Goal: Complete application form

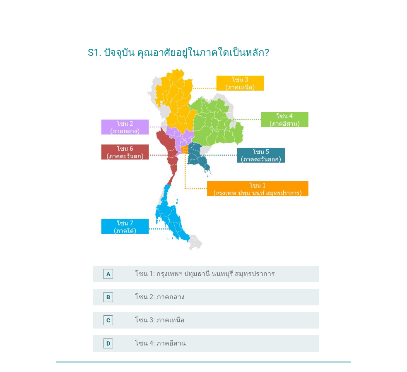
click at [379, 79] on div "S1. ปัจจุบัน คุณอาศัยอยู่ในภาคใดเป็นหลัก? A radio_button_unchecked โซน 1: กรุงเ…" at bounding box center [203, 253] width 367 height 447
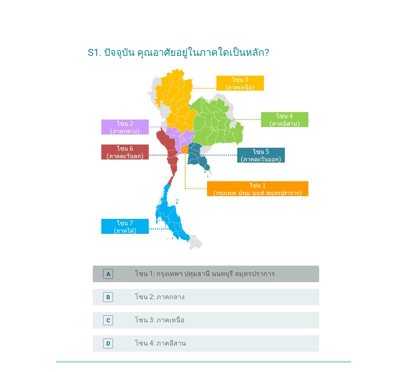
click at [198, 275] on label "โซน 1: กรุงเทพฯ ปทุมธานี นนทบุรี สมุทรปราการ" at bounding box center [205, 274] width 140 height 8
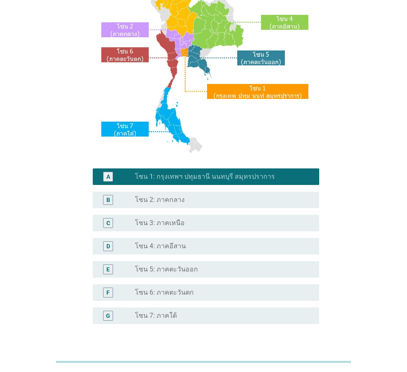
scroll to position [156, 0]
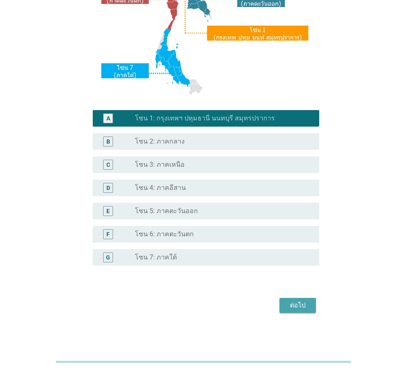
click at [294, 299] on button "ต่อไป" at bounding box center [297, 305] width 36 height 15
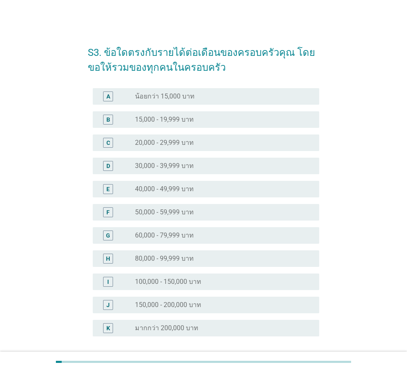
scroll to position [71, 0]
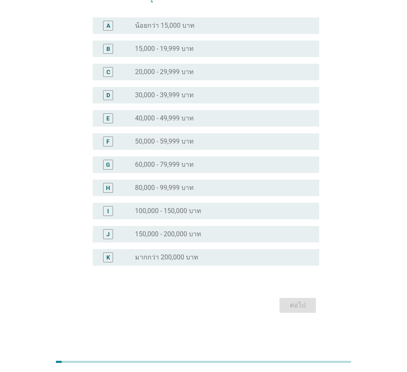
click at [350, 117] on div "S3. ข้อใดตรงกับรายได้ต่อเดือนของครอบครัวคุณ โดยขอให้รวมของทุกคนในครอบครัว A rad…" at bounding box center [203, 140] width 367 height 362
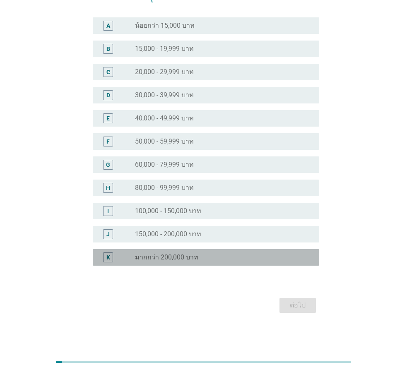
click at [221, 261] on div "radio_button_unchecked มากกว่า 200,000 บาท" at bounding box center [220, 257] width 171 height 8
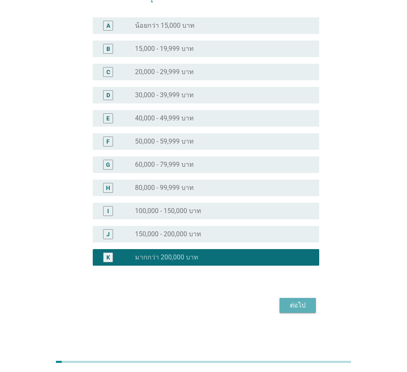
click at [302, 298] on button "ต่อไป" at bounding box center [297, 305] width 36 height 15
click at [303, 301] on div "ต่อไป" at bounding box center [203, 305] width 231 height 20
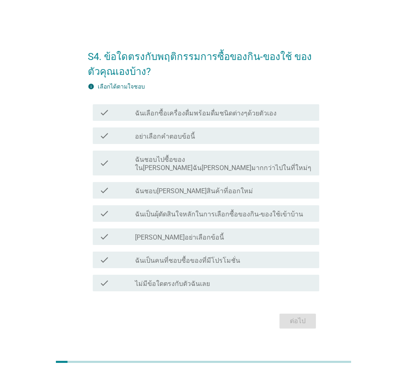
click at [386, 180] on div "S4. ข้อใดตรงกับพฤติกรรมการซื้อของกิน-ของใช้ ของตัวคุณเองบ้าง? info เลือกได้ตามใ…" at bounding box center [203, 185] width 367 height 303
click at [206, 115] on label "ฉันเลือกซื้อเครื่องดื่มพร้อมดื่มชนิดต่างๆด้วยตัวเอง" at bounding box center [205, 113] width 141 height 8
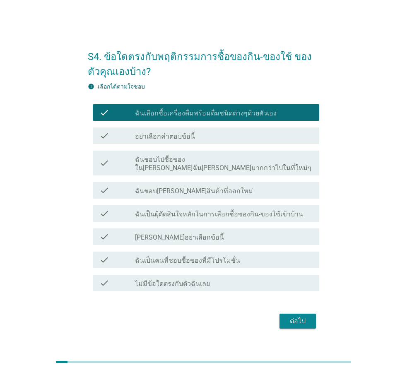
click at [204, 157] on div "check check_box_outline_blank ฉันชอบไปซื้อของใน[PERSON_NAME]ฉัน[PERSON_NAME]มาก…" at bounding box center [206, 163] width 226 height 25
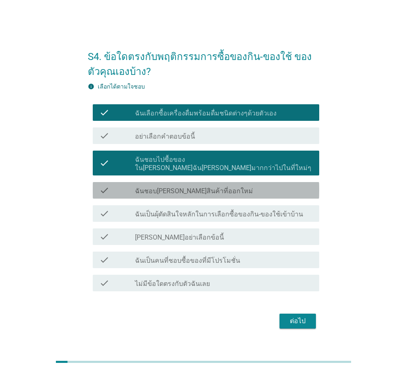
click at [199, 190] on label "ฉันชอบ[PERSON_NAME]สินค้าที่ออกใหม่" at bounding box center [194, 191] width 118 height 8
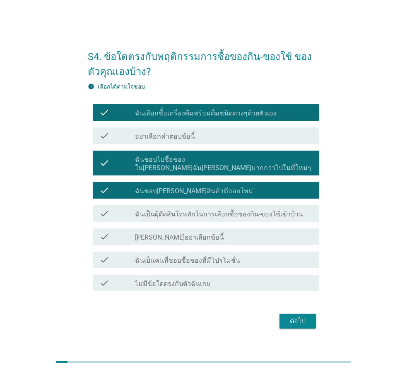
click at [199, 210] on label "ฉันเป็นผุ้ตัดสินใจหลักในการเลือกซื้อของกิน-ของใช้เข้าบ้าน" at bounding box center [219, 214] width 168 height 8
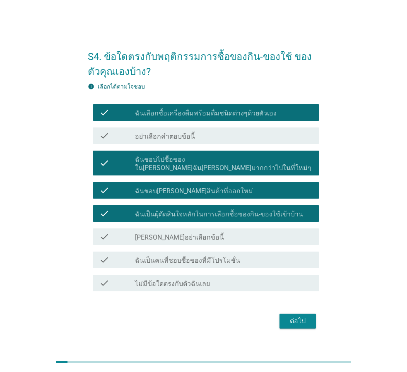
click at [200, 251] on div "check check_box_outline_blank ฉันเป็นคนที่ชอบซื้อของที่มีโปรโมชั่น" at bounding box center [206, 259] width 226 height 17
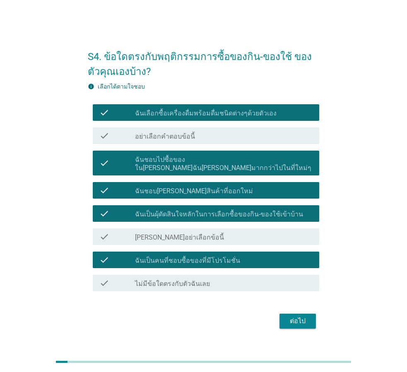
click at [294, 316] on div "ต่อไป" at bounding box center [297, 321] width 23 height 10
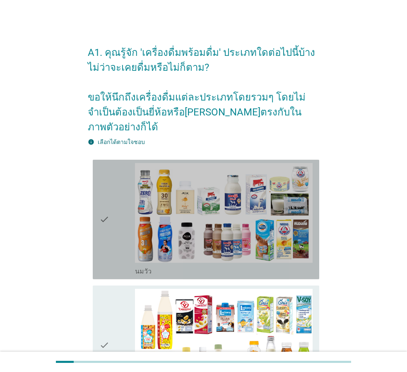
click at [107, 199] on icon "check" at bounding box center [104, 219] width 10 height 113
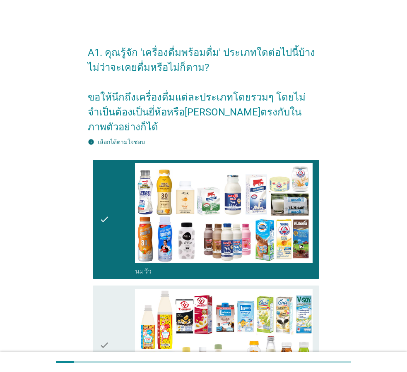
scroll to position [165, 0]
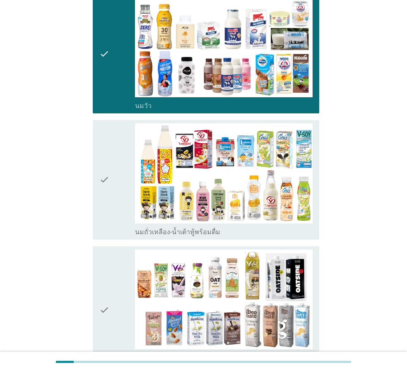
click at [101, 148] on icon "check" at bounding box center [104, 179] width 10 height 113
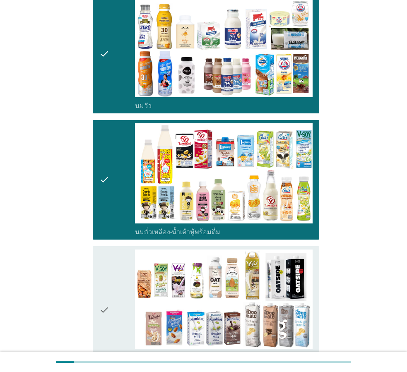
click at [102, 252] on icon "check" at bounding box center [104, 309] width 10 height 121
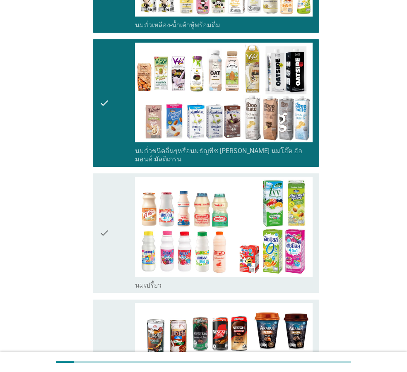
click at [106, 224] on icon "check" at bounding box center [104, 233] width 10 height 113
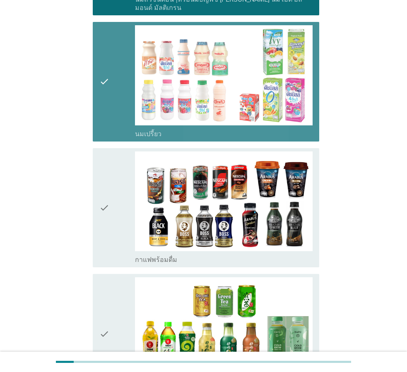
scroll to position [579, 0]
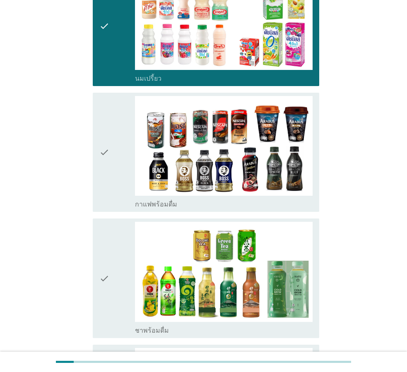
click at [110, 146] on div "check" at bounding box center [117, 152] width 36 height 113
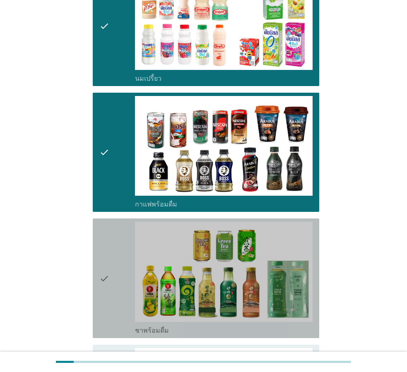
click at [112, 224] on div "check" at bounding box center [117, 278] width 36 height 113
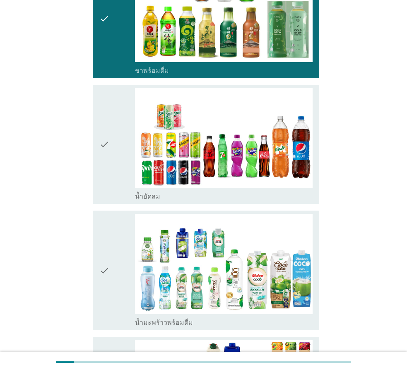
scroll to position [910, 0]
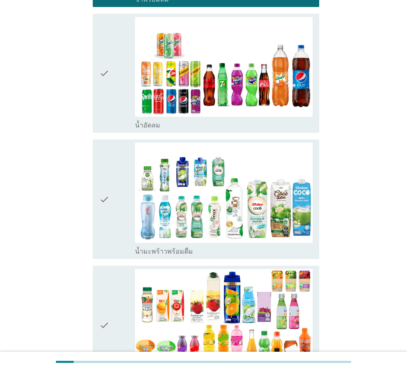
click at [129, 82] on div "check" at bounding box center [117, 73] width 36 height 113
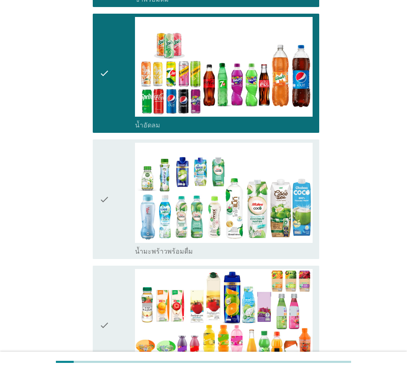
click at [113, 147] on div "check" at bounding box center [117, 199] width 36 height 113
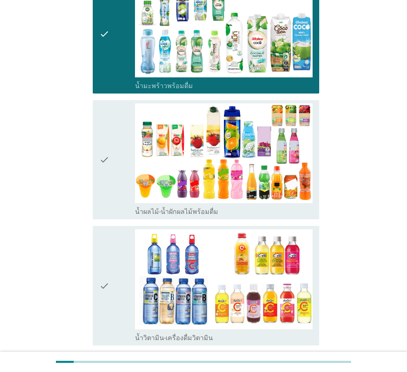
click at [115, 163] on div "check" at bounding box center [117, 159] width 36 height 113
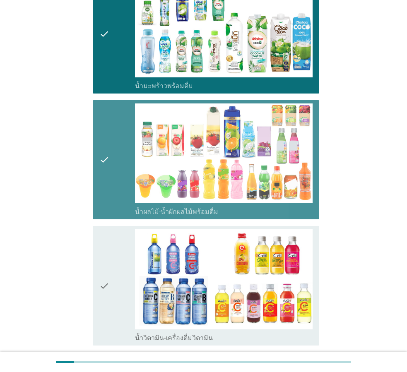
click at [111, 251] on div "check" at bounding box center [117, 285] width 36 height 113
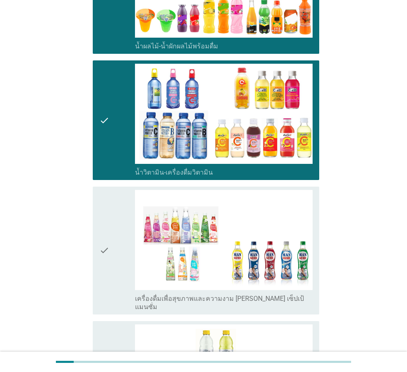
click at [113, 242] on div "check" at bounding box center [117, 250] width 36 height 121
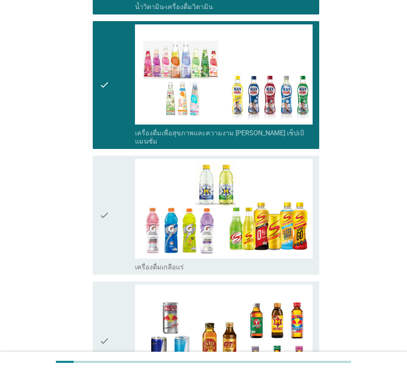
click at [110, 96] on div "check" at bounding box center [117, 84] width 36 height 121
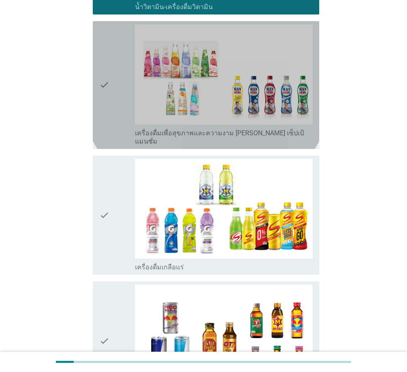
click at [125, 184] on div "check" at bounding box center [117, 215] width 36 height 113
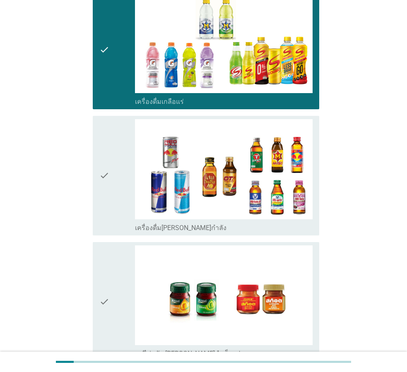
click at [120, 163] on div "check" at bounding box center [117, 175] width 36 height 113
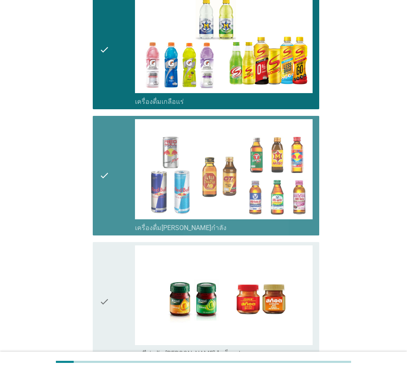
click at [116, 245] on div "check" at bounding box center [117, 301] width 36 height 113
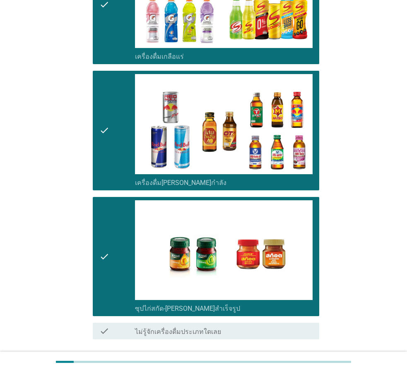
scroll to position [1650, 0]
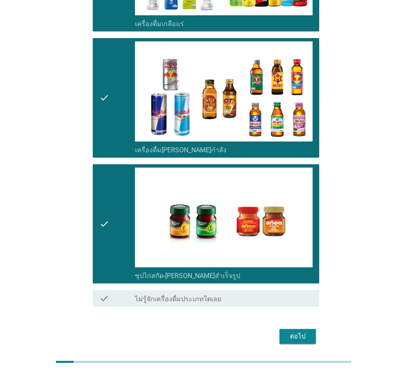
click at [298, 329] on button "ต่อไป" at bounding box center [297, 336] width 36 height 15
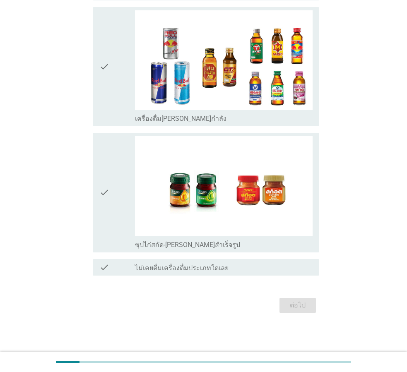
scroll to position [0, 0]
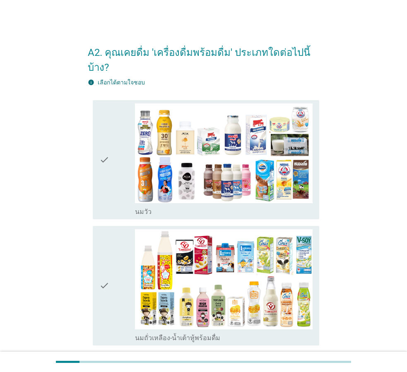
click at [103, 176] on icon "check" at bounding box center [104, 159] width 10 height 113
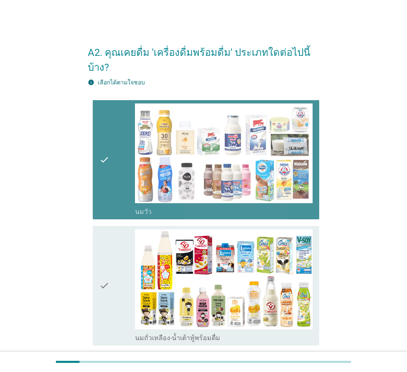
click at [105, 176] on icon "check" at bounding box center [104, 159] width 10 height 113
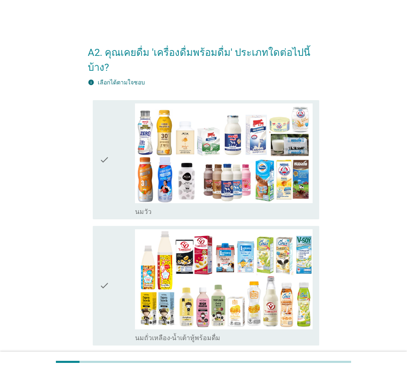
click at [104, 175] on icon "check" at bounding box center [104, 159] width 10 height 113
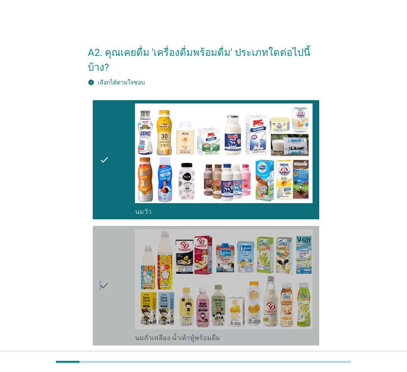
click at [100, 251] on icon "check" at bounding box center [104, 285] width 10 height 113
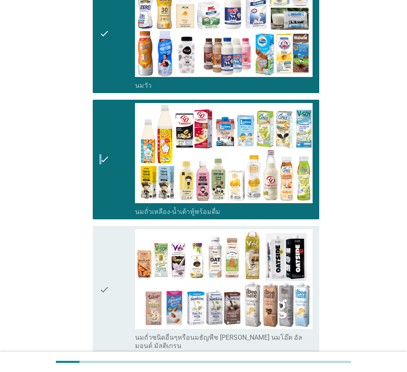
scroll to position [248, 0]
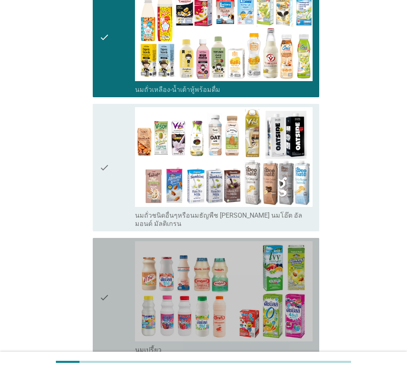
click at [107, 241] on icon "check" at bounding box center [104, 297] width 10 height 113
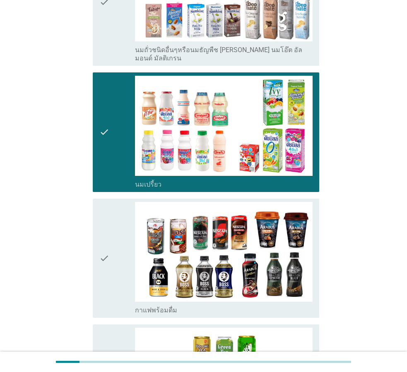
click at [105, 213] on icon "check" at bounding box center [104, 258] width 10 height 113
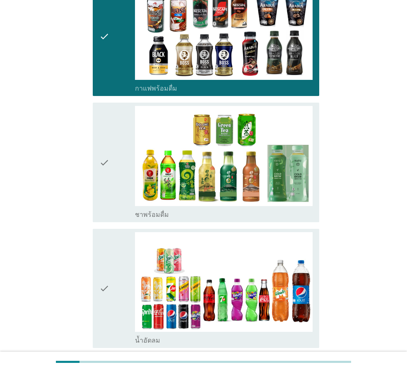
scroll to position [703, 0]
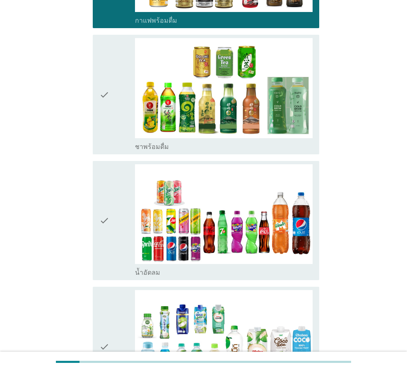
click at [105, 121] on icon "check" at bounding box center [104, 94] width 10 height 113
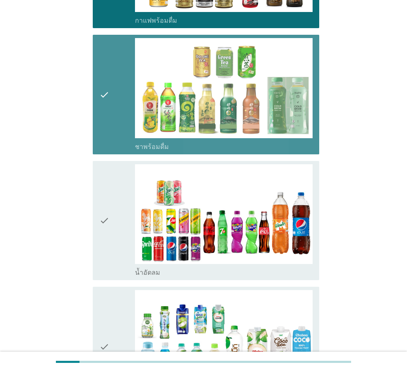
click at [108, 177] on icon "check" at bounding box center [104, 220] width 10 height 113
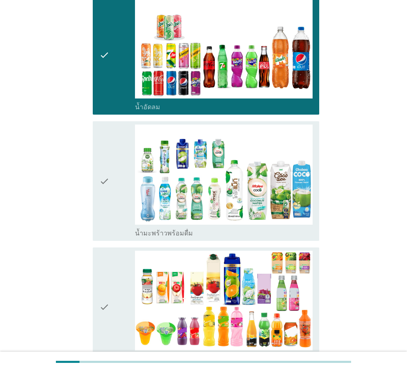
scroll to position [993, 0]
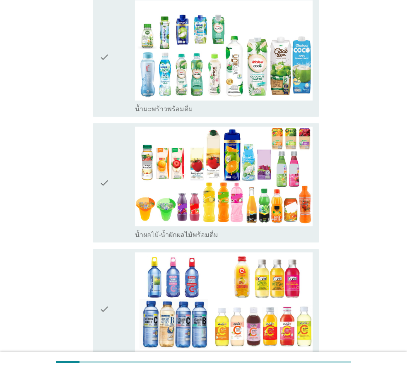
click at [119, 72] on div "check" at bounding box center [117, 56] width 36 height 113
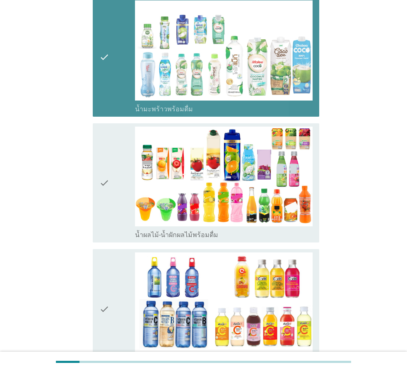
click at [112, 150] on div "check" at bounding box center [117, 183] width 36 height 113
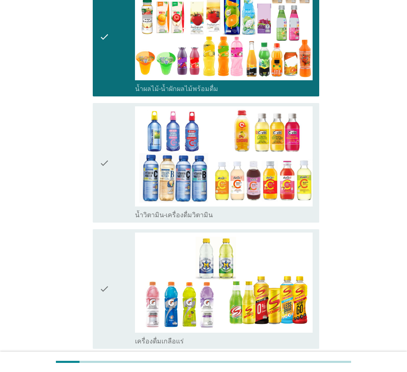
scroll to position [1200, 0]
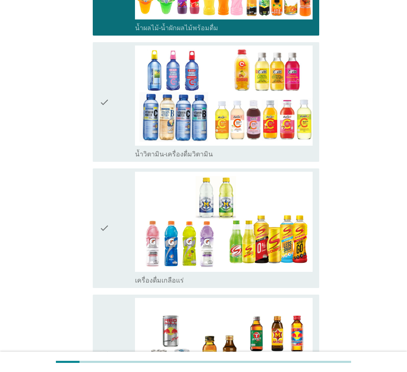
click at [110, 103] on div "check" at bounding box center [117, 101] width 36 height 113
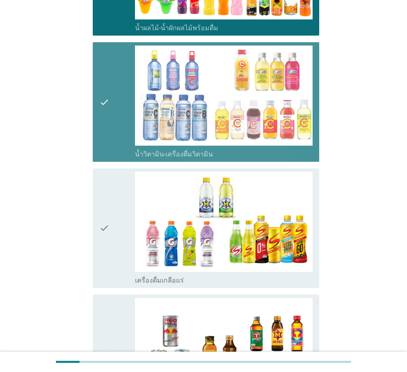
click at [113, 181] on div "check" at bounding box center [117, 228] width 36 height 113
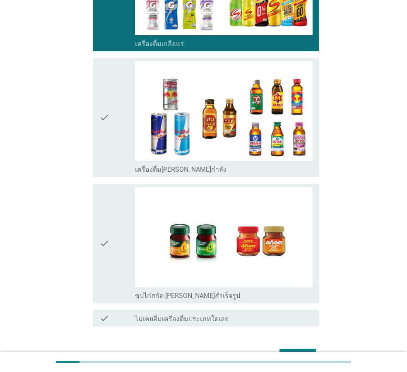
scroll to position [1464, 0]
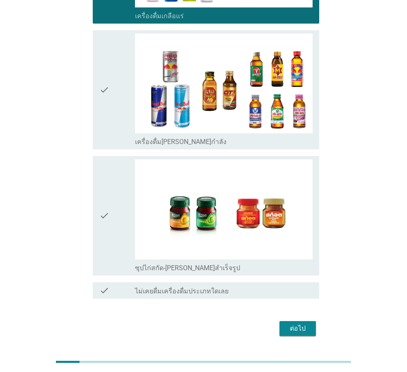
click at [118, 63] on div "check" at bounding box center [117, 90] width 36 height 113
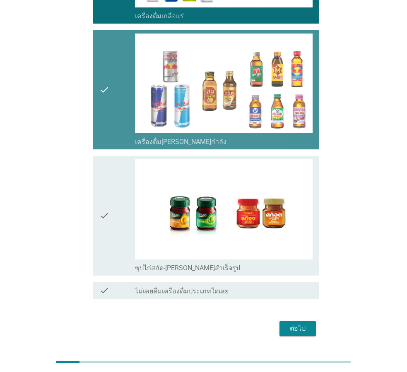
click at [114, 178] on div "check" at bounding box center [117, 215] width 36 height 113
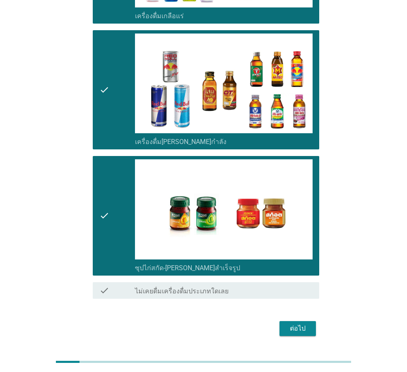
click at [299, 323] on div "ต่อไป" at bounding box center [297, 328] width 23 height 10
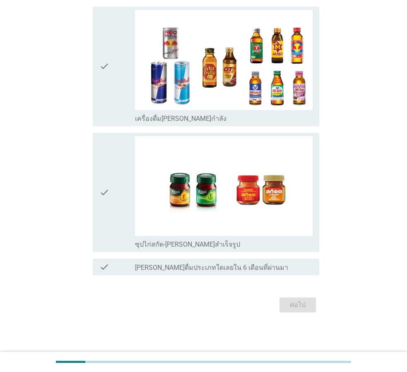
scroll to position [0, 0]
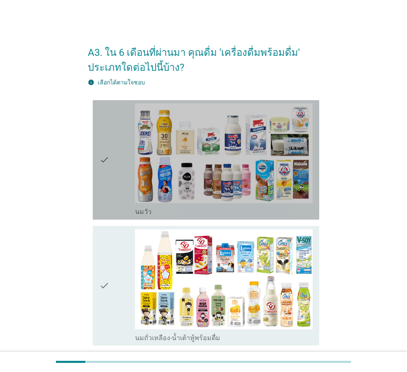
click at [99, 150] on icon "check" at bounding box center [104, 159] width 10 height 113
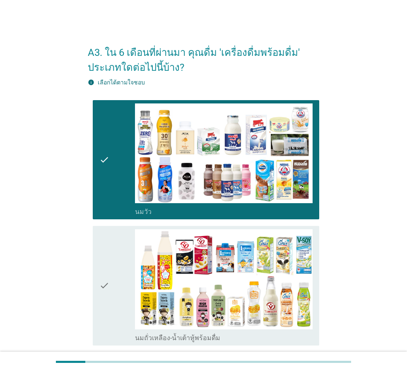
click at [110, 268] on div "check" at bounding box center [117, 285] width 36 height 113
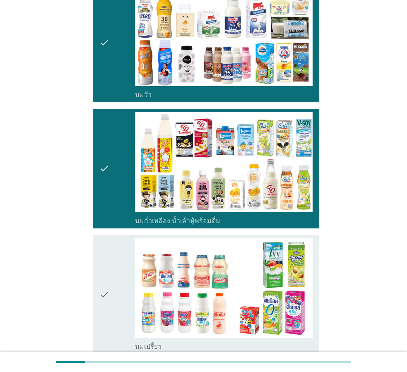
scroll to position [248, 0]
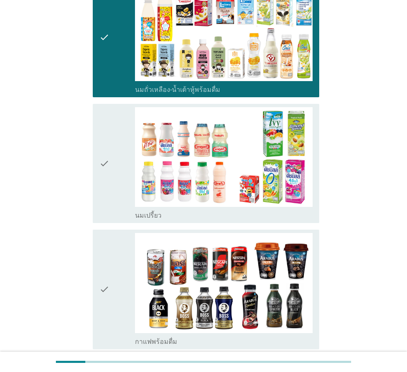
click at [114, 151] on div "check" at bounding box center [117, 163] width 36 height 113
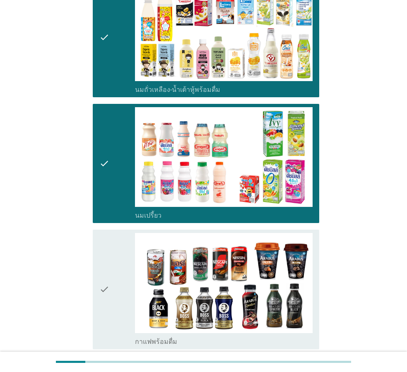
click at [102, 302] on icon "check" at bounding box center [104, 289] width 10 height 113
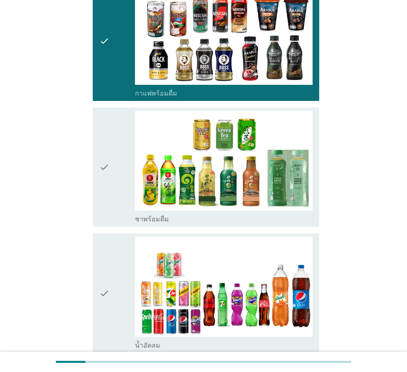
click at [105, 172] on icon "check" at bounding box center [104, 167] width 10 height 113
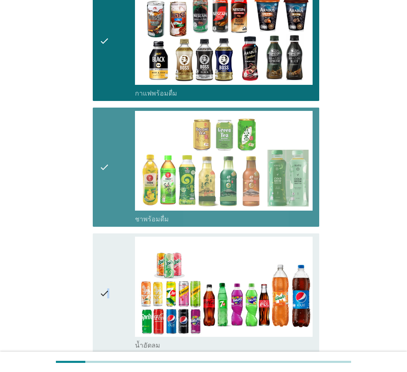
click at [109, 253] on div "check" at bounding box center [117, 293] width 36 height 113
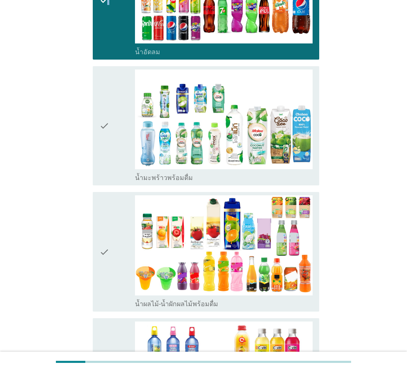
scroll to position [869, 0]
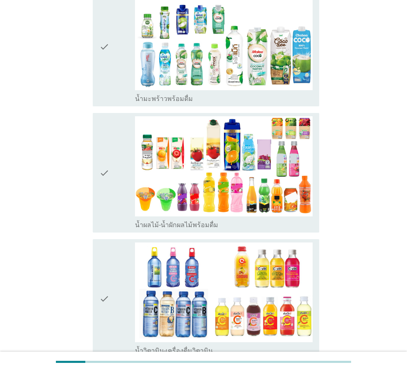
click at [111, 84] on div "check" at bounding box center [117, 46] width 36 height 113
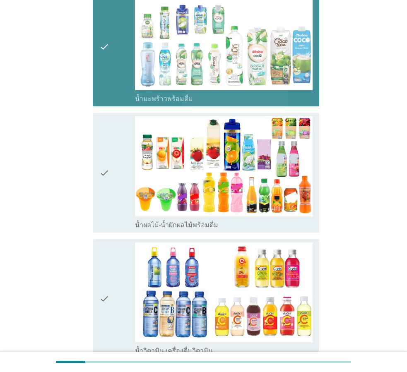
drag, startPoint x: 110, startPoint y: 148, endPoint x: 115, endPoint y: 208, distance: 59.4
click at [110, 149] on div "check" at bounding box center [117, 172] width 36 height 113
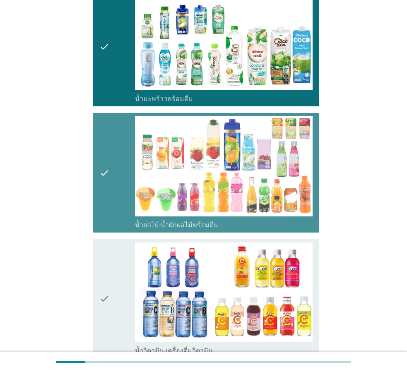
click at [117, 265] on div "check" at bounding box center [117, 298] width 36 height 113
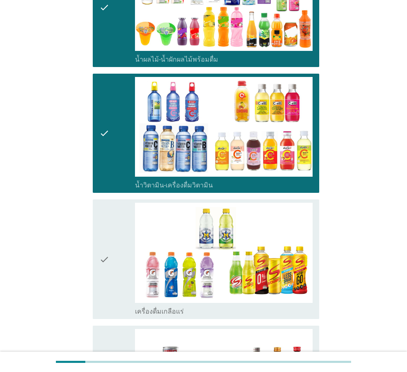
click at [111, 237] on div "check" at bounding box center [117, 259] width 36 height 113
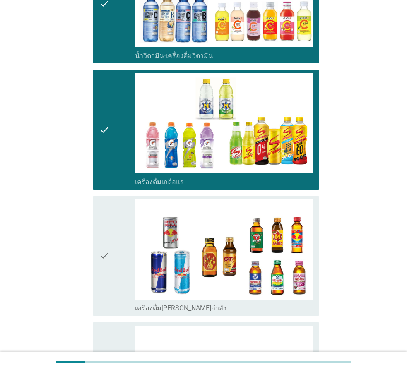
scroll to position [1241, 0]
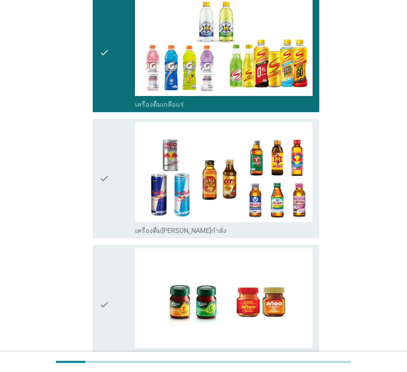
click at [117, 199] on div "check" at bounding box center [117, 178] width 36 height 113
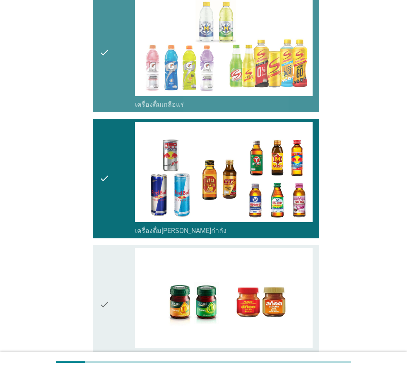
click at [108, 75] on icon "check" at bounding box center [104, 52] width 10 height 113
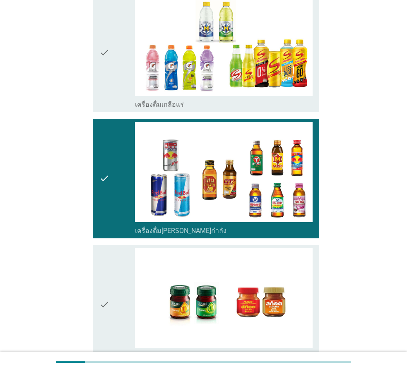
click at [115, 101] on div "check" at bounding box center [117, 52] width 36 height 113
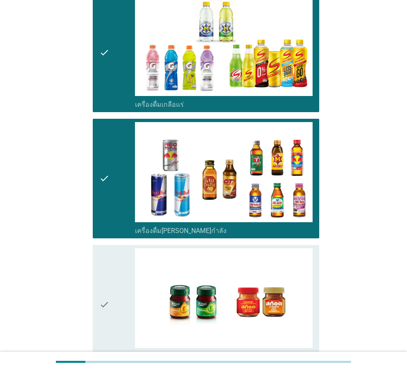
click at [108, 258] on icon "check" at bounding box center [104, 304] width 10 height 113
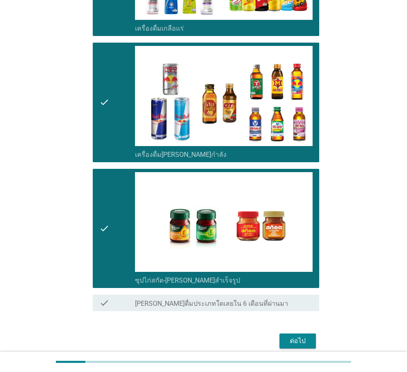
scroll to position [1353, 0]
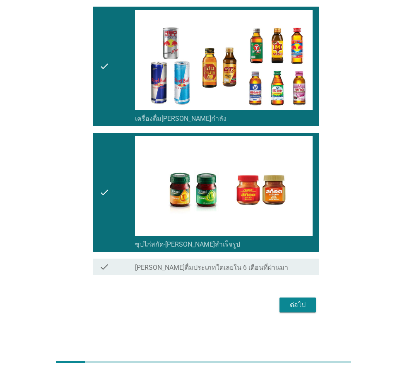
click at [295, 305] on div "ต่อไป" at bounding box center [297, 305] width 23 height 10
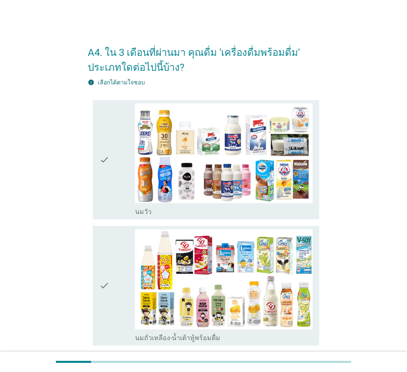
click at [118, 180] on div "check" at bounding box center [117, 159] width 36 height 113
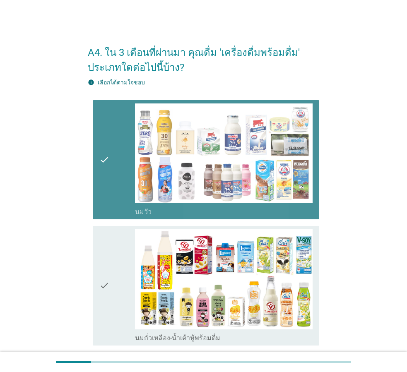
click at [120, 262] on div "check" at bounding box center [117, 285] width 36 height 113
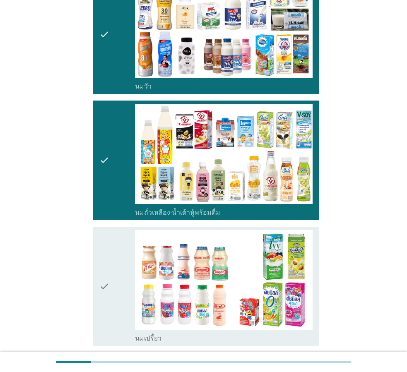
scroll to position [207, 0]
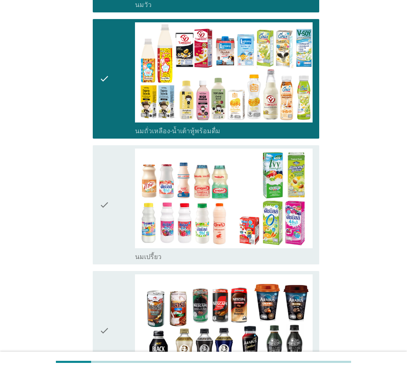
click at [128, 191] on div "check" at bounding box center [117, 204] width 36 height 113
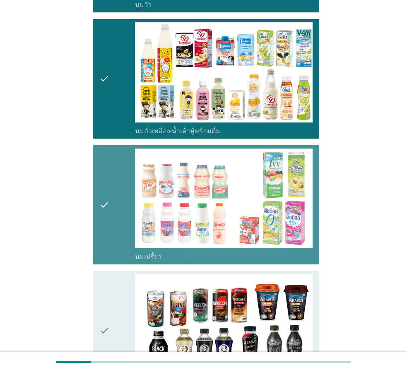
click at [108, 299] on icon "check" at bounding box center [104, 330] width 10 height 113
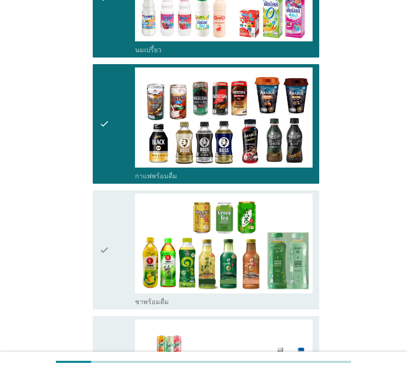
click at [105, 213] on icon "check" at bounding box center [104, 250] width 10 height 113
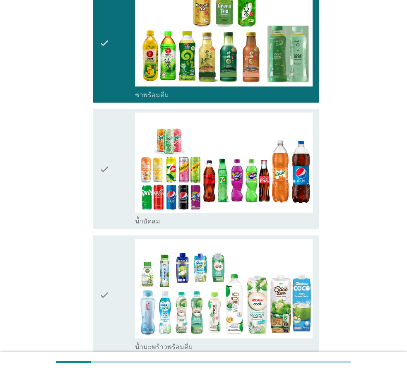
click at [126, 182] on div "check" at bounding box center [117, 169] width 36 height 113
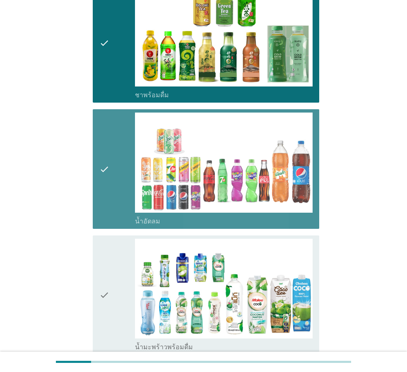
click at [124, 278] on div "check" at bounding box center [117, 295] width 36 height 113
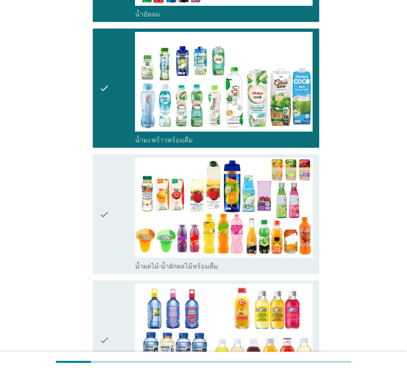
scroll to position [951, 0]
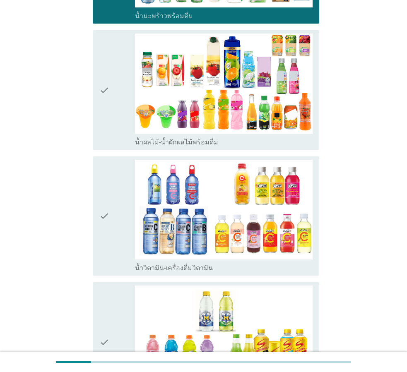
click at [117, 110] on div "check" at bounding box center [117, 90] width 36 height 113
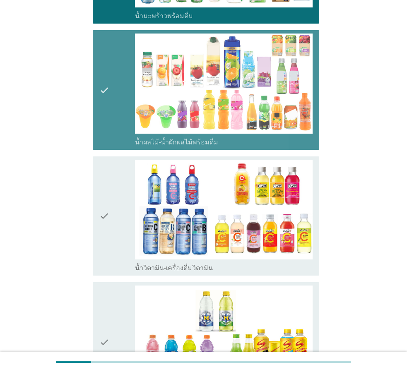
click at [120, 182] on div "check" at bounding box center [117, 216] width 36 height 113
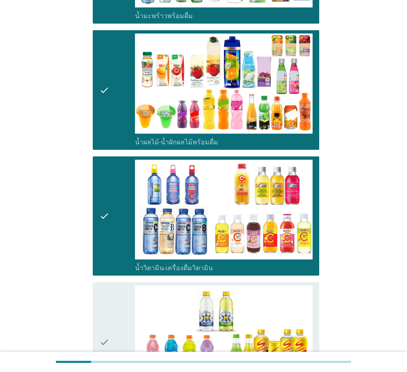
click at [113, 319] on div "check" at bounding box center [117, 341] width 36 height 113
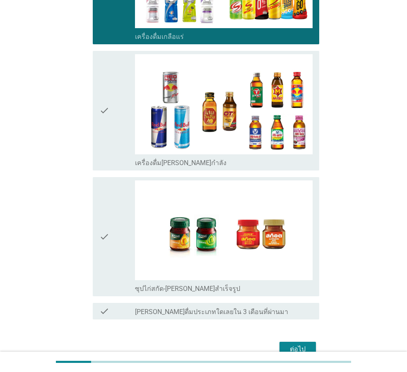
scroll to position [1353, 0]
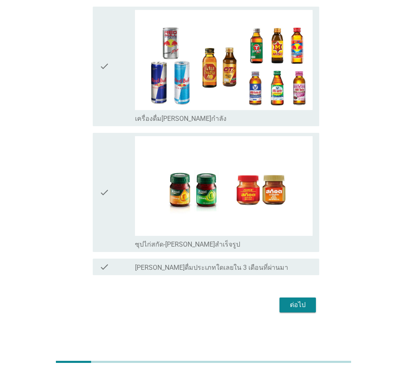
click at [125, 89] on div "check" at bounding box center [117, 66] width 36 height 113
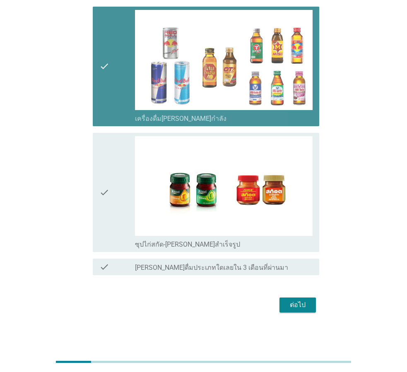
drag, startPoint x: 124, startPoint y: 163, endPoint x: 130, endPoint y: 170, distance: 9.4
click at [124, 163] on div "check" at bounding box center [117, 192] width 36 height 113
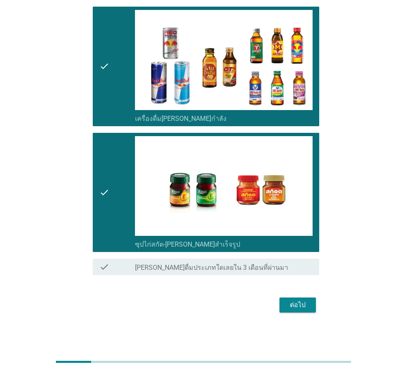
click at [303, 309] on div "ต่อไป" at bounding box center [297, 305] width 23 height 10
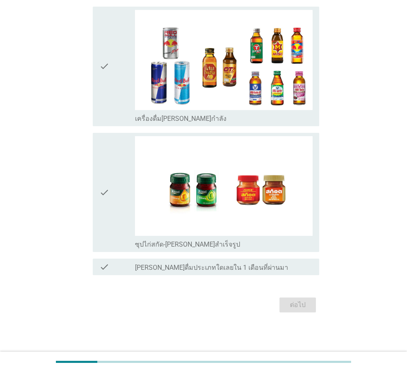
scroll to position [0, 0]
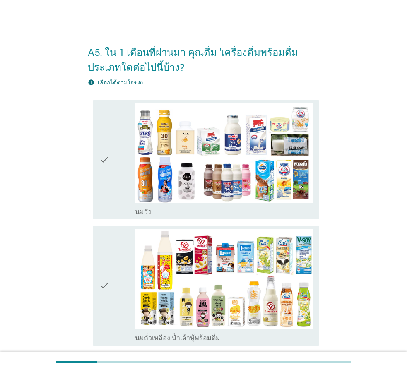
click at [105, 162] on icon "check" at bounding box center [104, 159] width 10 height 113
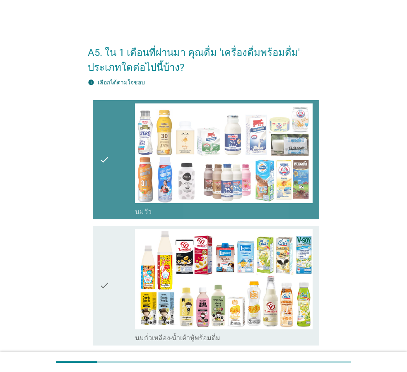
click at [114, 297] on div "check" at bounding box center [117, 285] width 36 height 113
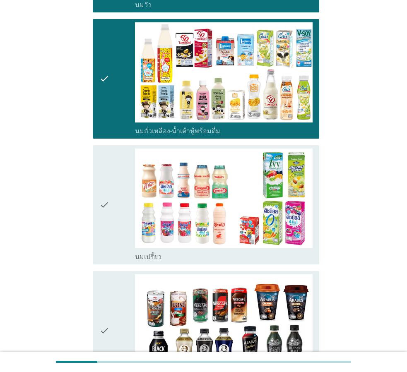
click at [107, 189] on icon "check" at bounding box center [104, 204] width 10 height 113
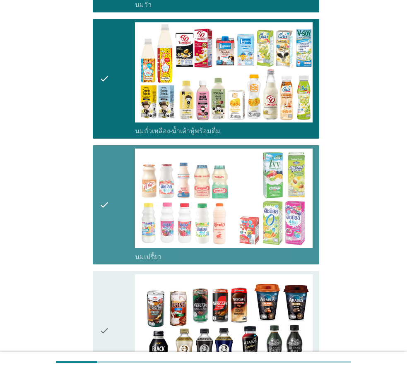
click at [113, 294] on div "check" at bounding box center [117, 330] width 36 height 113
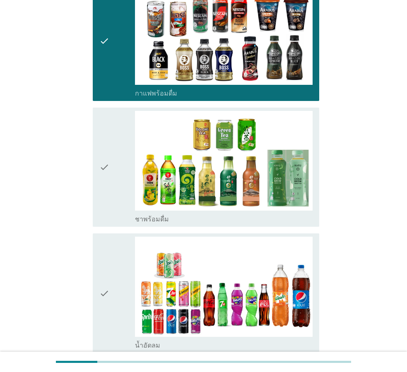
click at [115, 163] on div "check" at bounding box center [117, 167] width 36 height 113
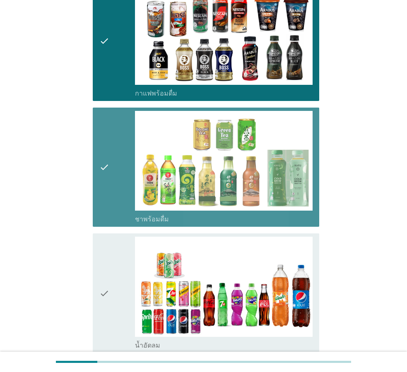
click at [115, 266] on div "check" at bounding box center [117, 293] width 36 height 113
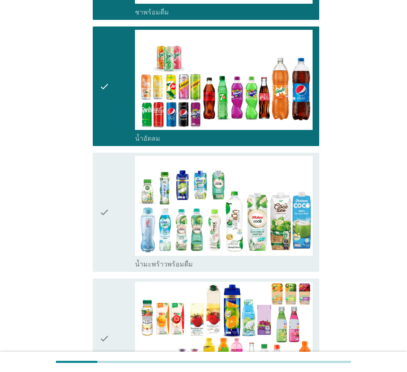
click at [117, 234] on div "check" at bounding box center [117, 212] width 36 height 113
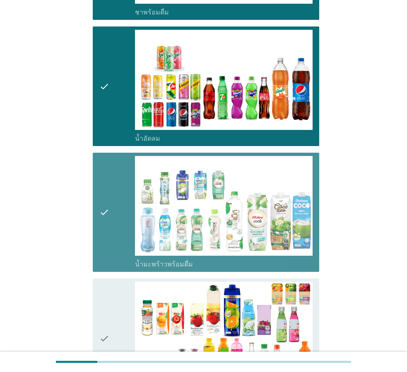
click at [122, 304] on div "check" at bounding box center [117, 338] width 36 height 113
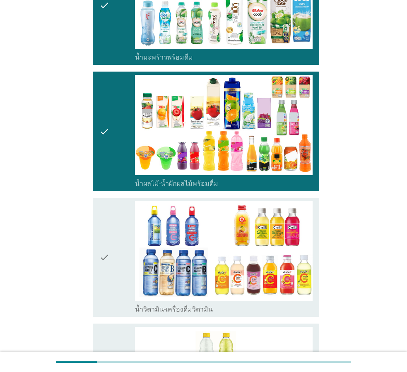
click at [118, 263] on div "check" at bounding box center [117, 257] width 36 height 113
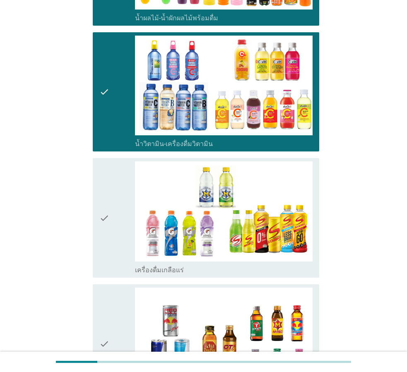
click at [114, 234] on div "check" at bounding box center [117, 217] width 36 height 113
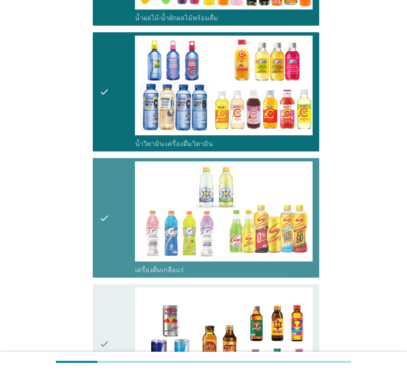
click at [120, 313] on div "check" at bounding box center [117, 343] width 36 height 113
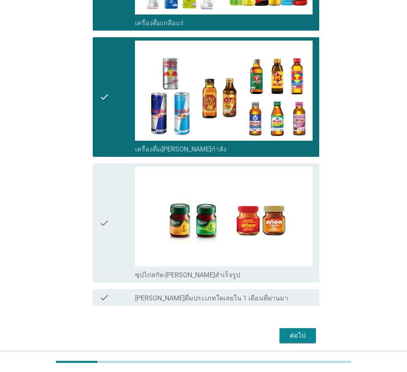
scroll to position [1353, 0]
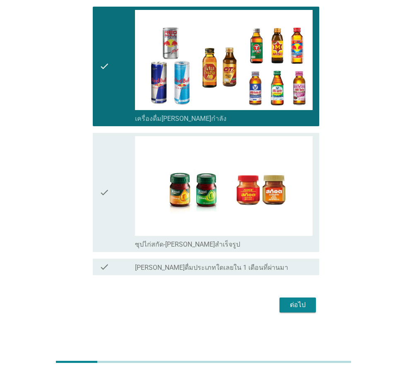
click at [127, 196] on div "check" at bounding box center [117, 192] width 36 height 113
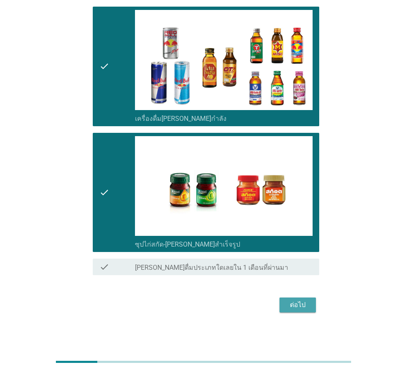
click at [311, 302] on button "ต่อไป" at bounding box center [297, 304] width 36 height 15
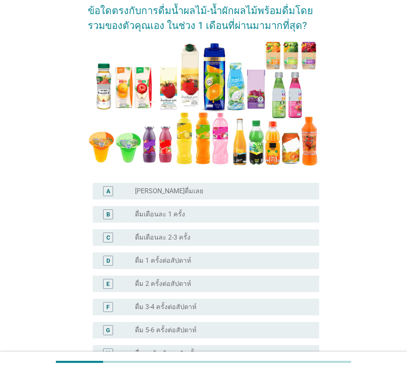
scroll to position [165, 0]
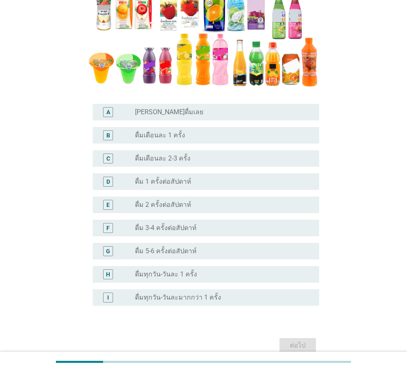
click at [199, 270] on div "radio_button_unchecked ดื่มทุกวัน-วันละ 1 ครั้ง" at bounding box center [220, 274] width 171 height 8
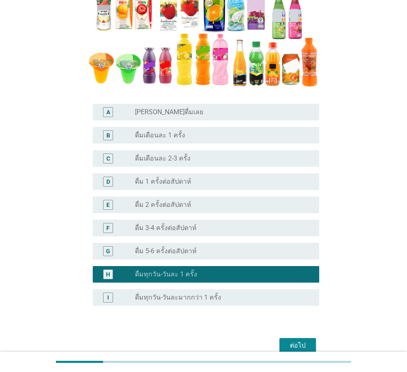
click at [205, 254] on div "radio_button_unchecked ดื่ม 5-6 ครั้งต่อสัปดาห์" at bounding box center [220, 251] width 171 height 8
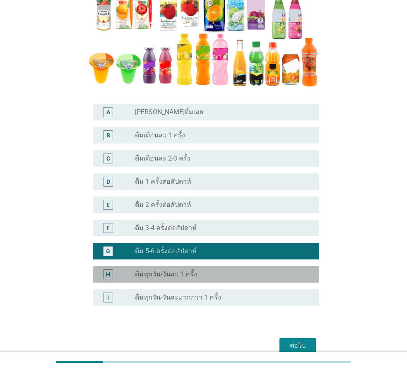
drag, startPoint x: 223, startPoint y: 270, endPoint x: 261, endPoint y: 296, distance: 46.1
click at [224, 270] on div "radio_button_unchecked ดื่มทุกวัน-วันละ 1 ครั้ง" at bounding box center [223, 274] width 177 height 10
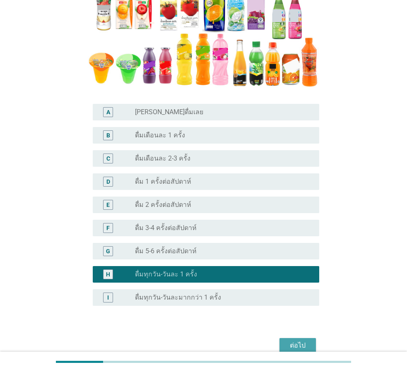
click at [306, 342] on div "ต่อไป" at bounding box center [297, 345] width 23 height 10
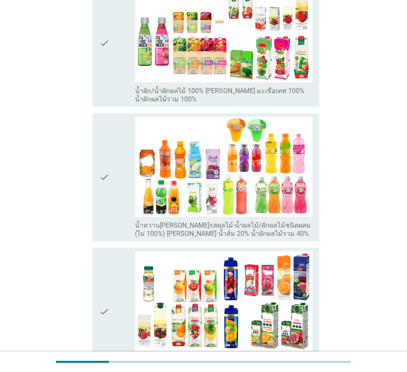
scroll to position [0, 0]
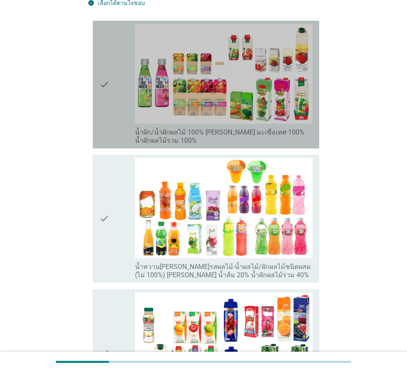
click at [110, 90] on div "check" at bounding box center [117, 84] width 36 height 121
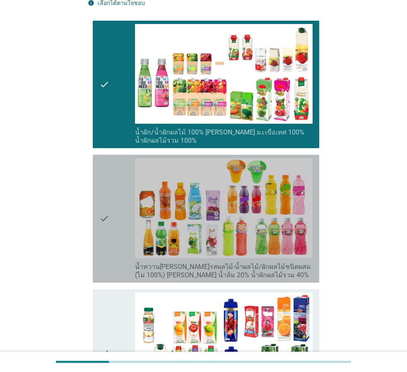
click at [105, 187] on icon "check" at bounding box center [104, 218] width 10 height 121
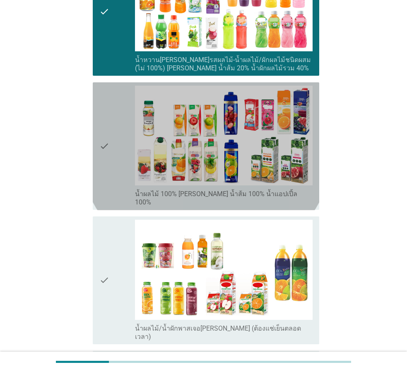
click at [110, 105] on div "check" at bounding box center [117, 146] width 36 height 121
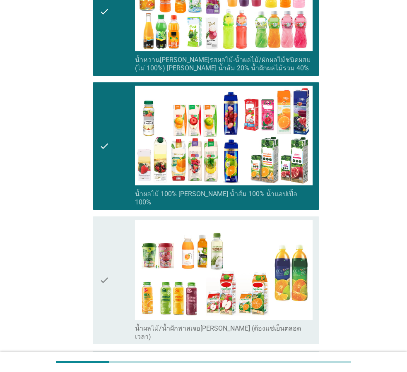
click at [94, 227] on div "check check_box_outline_blank น้ำผลไม้/น้ำผักพาสเจอ[PERSON_NAME] (ต้องแช่เย็นตล…" at bounding box center [206, 280] width 226 height 128
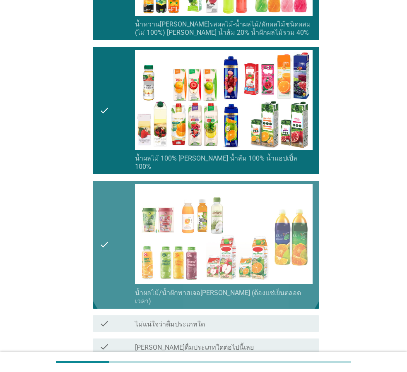
scroll to position [414, 0]
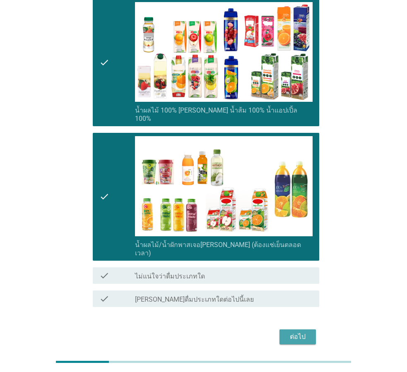
click at [306, 332] on div "ต่อไป" at bounding box center [297, 337] width 23 height 10
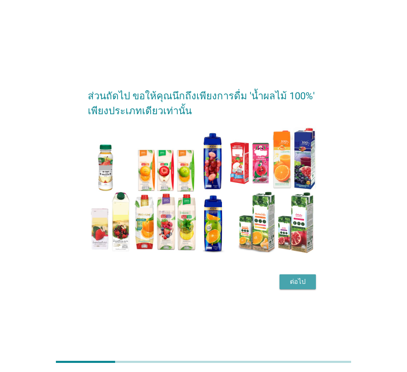
click at [312, 279] on button "ต่อไป" at bounding box center [297, 281] width 36 height 15
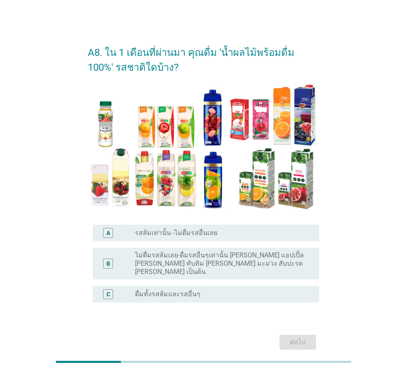
click at [244, 235] on div "radio_button_unchecked รสส้มเท่านั้น -ไม่ดื่มรสอื่นเลย" at bounding box center [220, 233] width 171 height 8
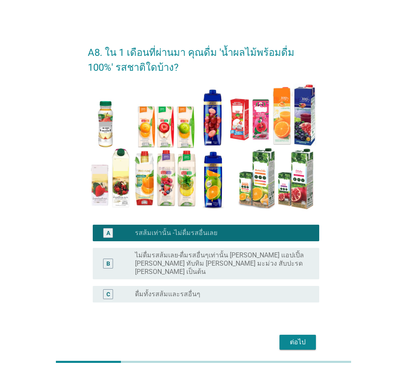
click at [311, 335] on button "ต่อไป" at bounding box center [297, 342] width 36 height 15
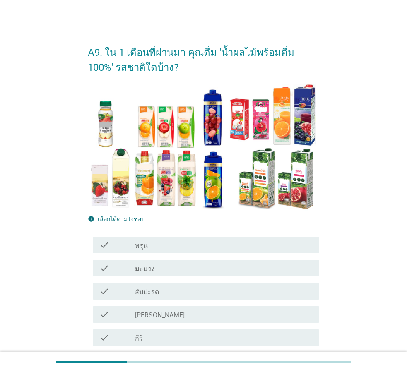
click at [144, 295] on label "สับปะรด" at bounding box center [147, 292] width 24 height 8
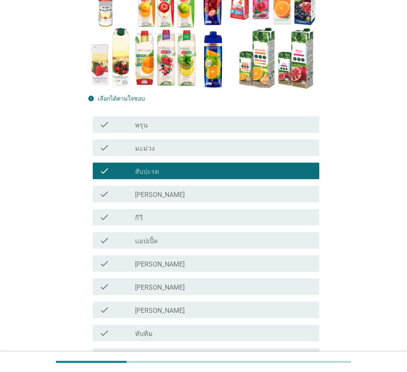
scroll to position [124, 0]
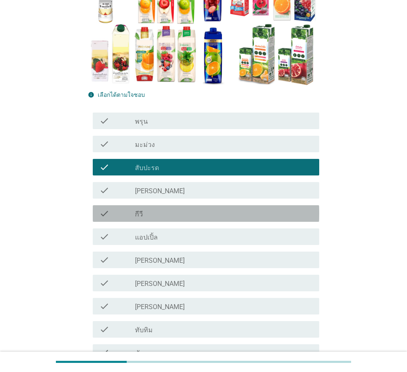
click at [159, 218] on div "check_box_outline_blank กีวี" at bounding box center [223, 213] width 177 height 10
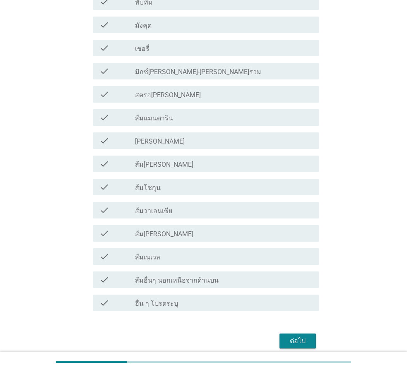
scroll to position [488, 0]
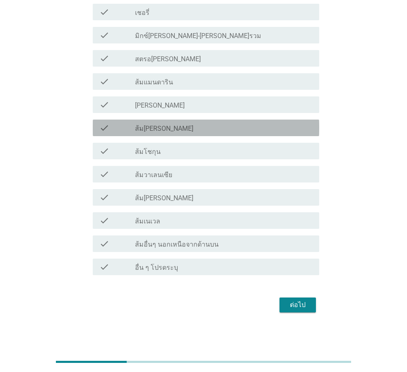
click at [204, 127] on div "check_box_outline_blank ส้ม[PERSON_NAME]" at bounding box center [223, 128] width 177 height 10
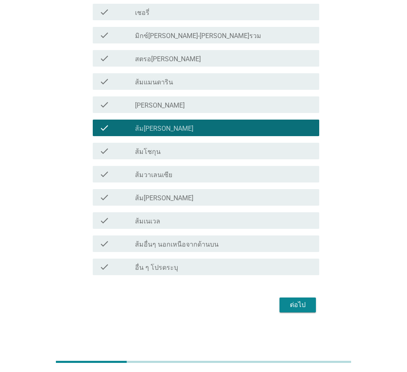
click at [307, 302] on div "ต่อไป" at bounding box center [297, 305] width 23 height 10
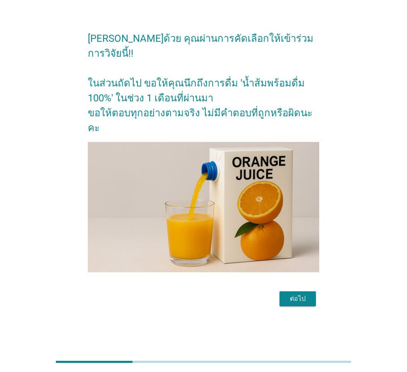
scroll to position [0, 0]
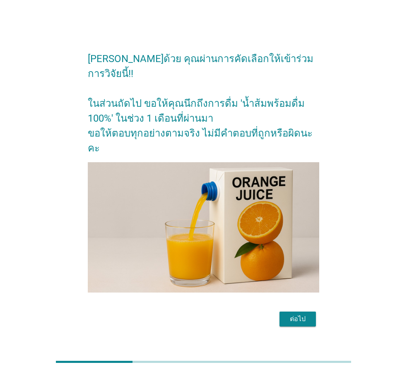
click at [303, 314] on div "ต่อไป" at bounding box center [297, 319] width 23 height 10
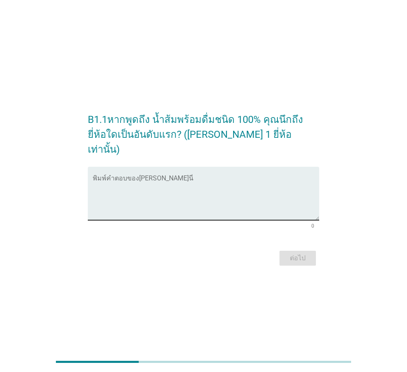
click at [220, 177] on textarea "พิมพ์คำตอบของคุณ ที่นี่" at bounding box center [206, 198] width 226 height 43
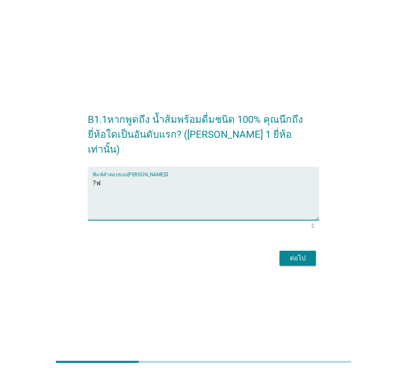
type textarea "?"
type textarea "Malee"
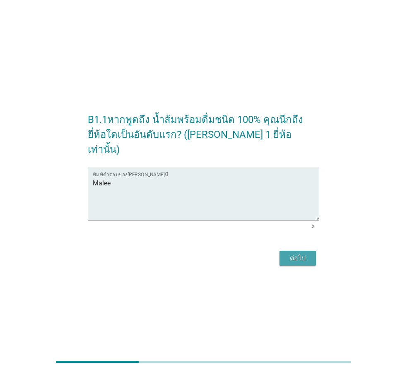
click at [285, 252] on button "ต่อไป" at bounding box center [297, 258] width 36 height 15
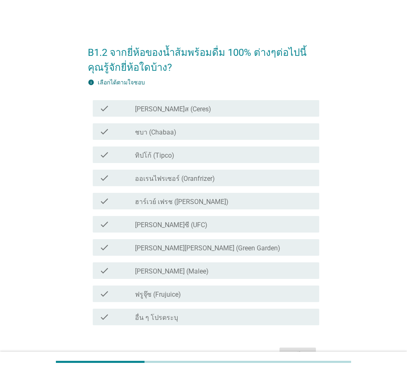
click at [204, 159] on div "check_box_outline_blank ทิปโก้ (Tipco)" at bounding box center [223, 155] width 177 height 10
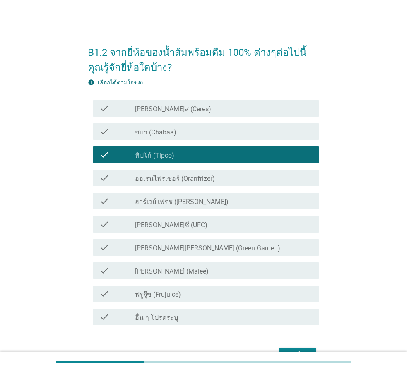
click at [188, 271] on div "check_box_outline_blank [PERSON_NAME] (Malee)" at bounding box center [223, 271] width 177 height 10
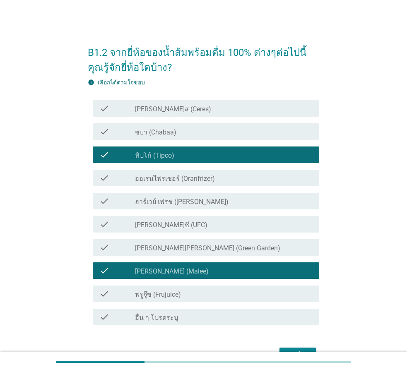
click at [216, 222] on div "check_box_outline_blank [PERSON_NAME]ซี (UFC)" at bounding box center [223, 224] width 177 height 10
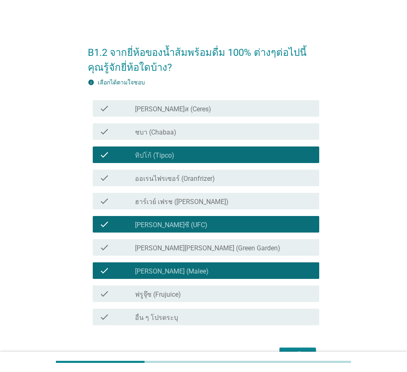
click at [293, 350] on div "ต่อไป" at bounding box center [297, 355] width 23 height 10
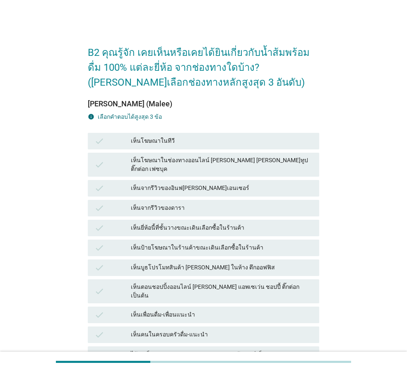
click at [209, 134] on div "check เห็นโฆษณาในทีวี" at bounding box center [203, 141] width 231 height 17
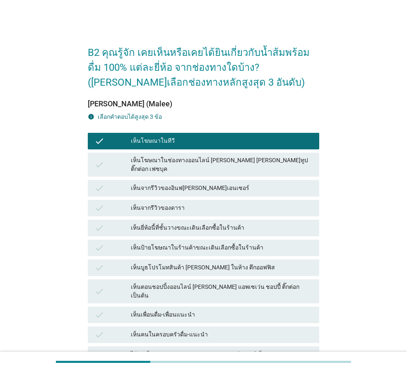
click at [215, 183] on div "เห็นจากรีวิวของอินฟ[PERSON_NAME]เอนเซอร์" at bounding box center [222, 188] width 182 height 10
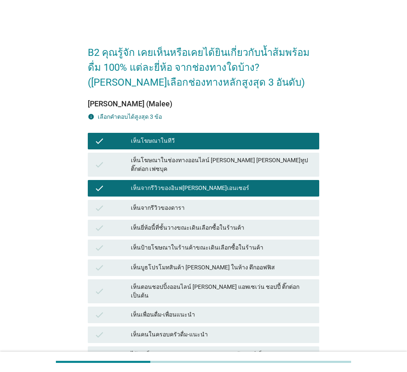
click at [194, 263] on div "เห็นบูธโปรโมทสินค้า [PERSON_NAME] ในห้าง ตึกออฟฟิส" at bounding box center [222, 268] width 182 height 10
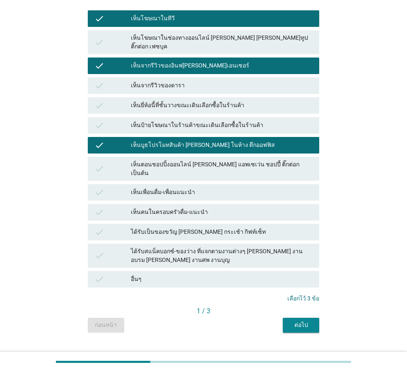
scroll to position [125, 0]
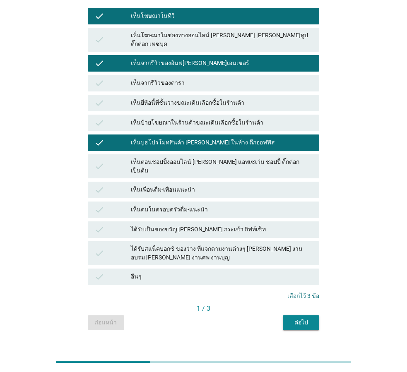
click at [311, 318] on div "ต่อไป" at bounding box center [300, 322] width 23 height 9
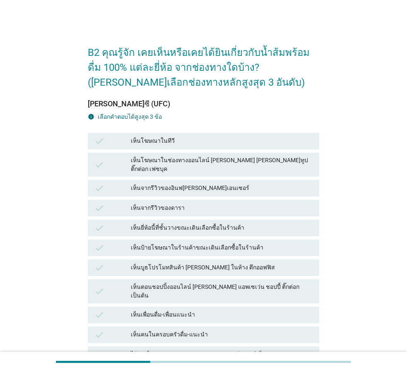
click at [163, 203] on div "เห็นจากรีวิวของดารา" at bounding box center [222, 208] width 182 height 10
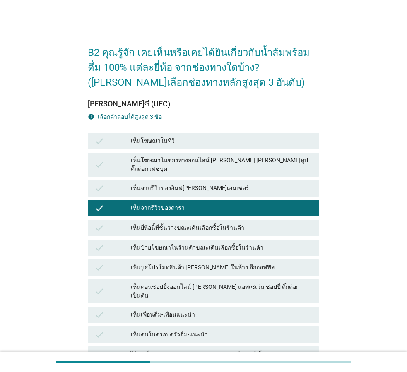
click at [190, 243] on div "เห็นป้ายโฆษณาในร้านค้าขณะเดินเลือกซื้อในร้านค้า" at bounding box center [222, 248] width 182 height 10
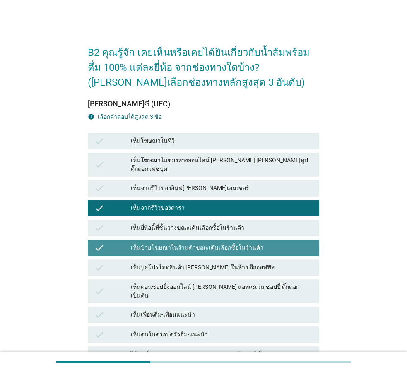
click at [201, 286] on div "check เห็นตอนชอปปิ้งออนไลน์ [PERSON_NAME] แอพเซเว่น ชอปปี้ ติ๊กต่อก เป็นต้น" at bounding box center [203, 291] width 231 height 24
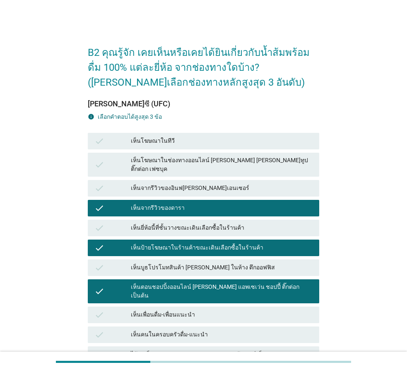
scroll to position [125, 0]
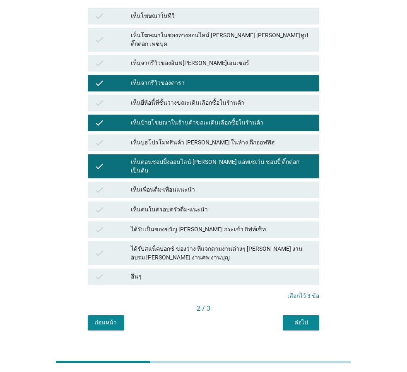
click at [283, 315] on button "ต่อไป" at bounding box center [301, 322] width 36 height 15
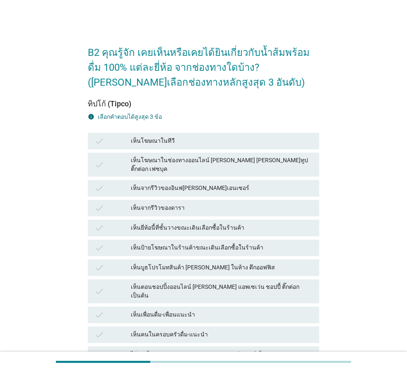
click at [205, 330] on div "เห็นคนในครอบครัวดื่ม-แนะนำ" at bounding box center [222, 335] width 182 height 10
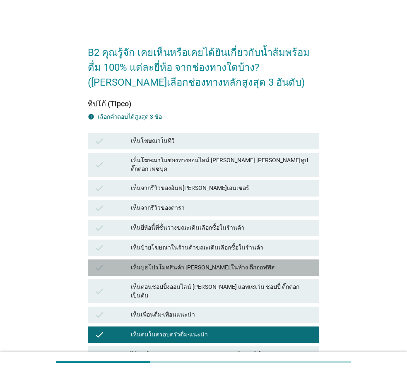
click at [207, 265] on div "check เห็นบูธโปรโมทสินค้า [PERSON_NAME] ในห้าง ตึกออฟฟิส" at bounding box center [203, 267] width 231 height 17
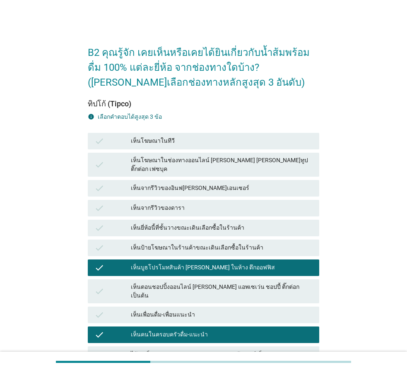
click at [207, 205] on div "เห็นจากรีวิวของดารา" at bounding box center [222, 208] width 182 height 10
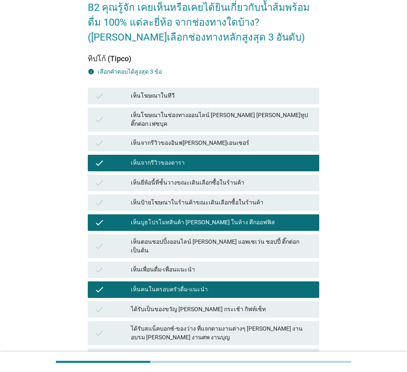
scroll to position [125, 0]
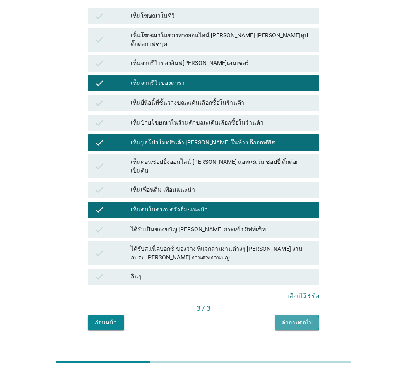
click at [305, 315] on button "คำถามต่อไป" at bounding box center [297, 322] width 44 height 15
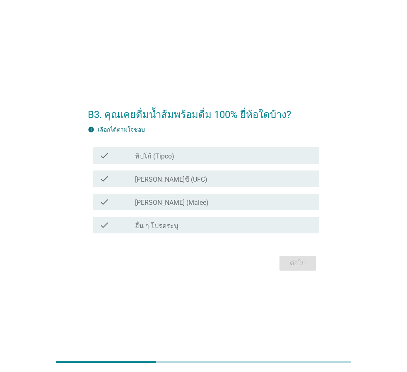
click at [370, 169] on div "B3. คุณเคยดื่มน้ำส้มพร้อมดื่ม 100% ยี่ห้อใดบ้าง? info เลือกได้ตามใจชอบ check ch…" at bounding box center [203, 185] width 367 height 187
click at [195, 158] on div "check_box_outline_blank ทิปโก้ (Tipco)" at bounding box center [223, 156] width 177 height 10
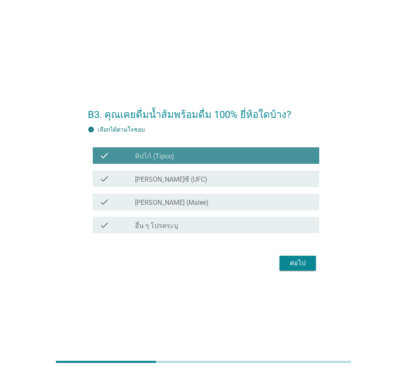
click at [198, 183] on div "check_box_outline_blank [PERSON_NAME]ซี (UFC)" at bounding box center [223, 179] width 177 height 10
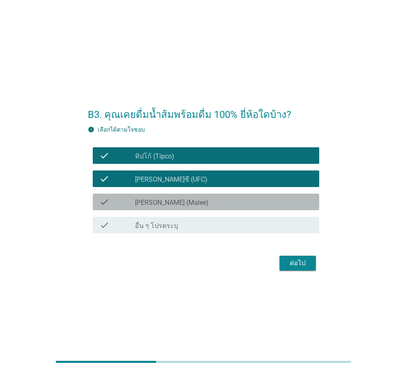
click at [204, 202] on div "check_box_outline_blank [PERSON_NAME] (Malee)" at bounding box center [223, 202] width 177 height 10
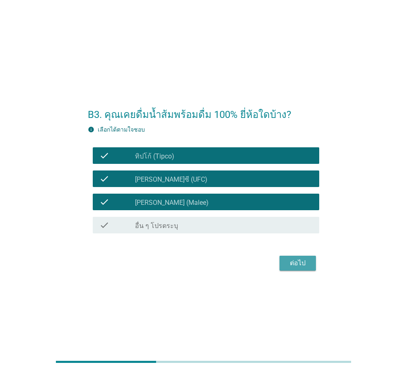
click at [300, 262] on div "ต่อไป" at bounding box center [297, 263] width 23 height 10
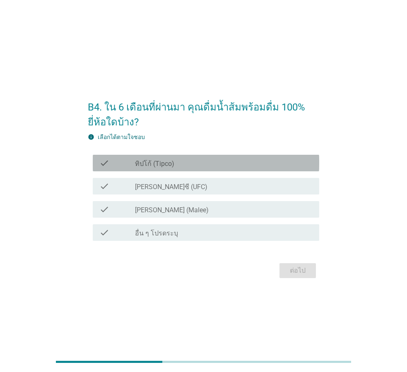
click at [188, 167] on div "check_box_outline_blank ทิปโก้ (Tipco)" at bounding box center [223, 163] width 177 height 10
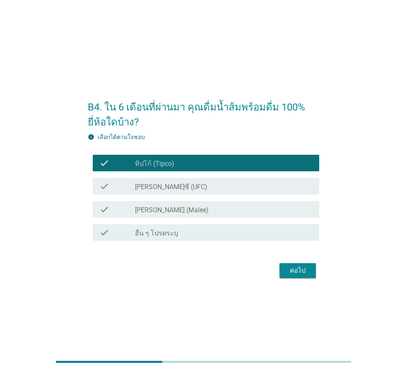
click at [192, 187] on div "check_box_outline_blank [PERSON_NAME]ซี (UFC)" at bounding box center [223, 186] width 177 height 10
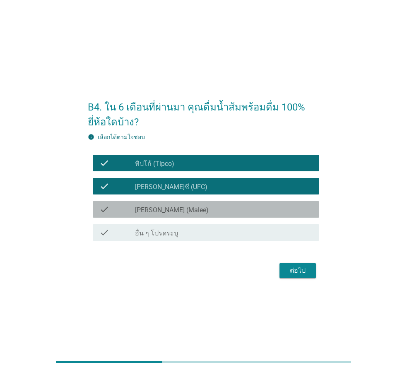
click at [204, 207] on div "check_box_outline_blank [PERSON_NAME] (Malee)" at bounding box center [223, 209] width 177 height 10
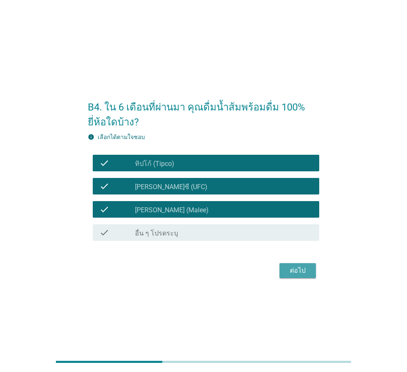
click at [308, 265] on button "ต่อไป" at bounding box center [297, 270] width 36 height 15
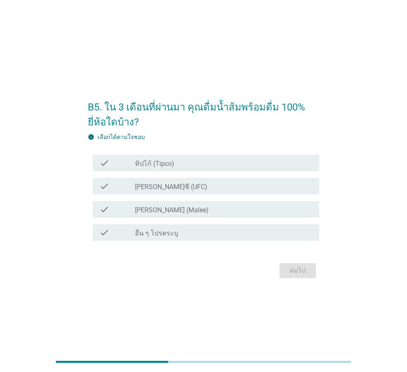
click at [174, 165] on div "check_box_outline_blank ทิปโก้ (Tipco)" at bounding box center [223, 163] width 177 height 10
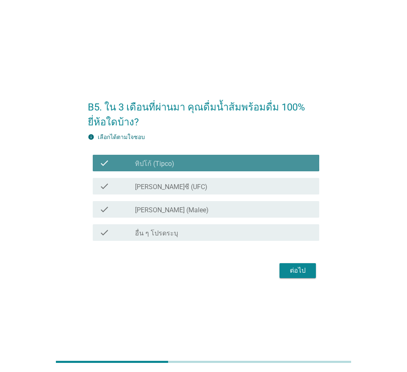
click at [178, 186] on div "check_box_outline_blank [PERSON_NAME]ซี (UFC)" at bounding box center [223, 186] width 177 height 10
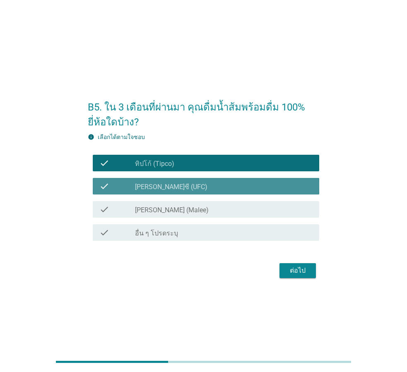
click at [192, 211] on div "check_box_outline_blank [PERSON_NAME] (Malee)" at bounding box center [223, 209] width 177 height 10
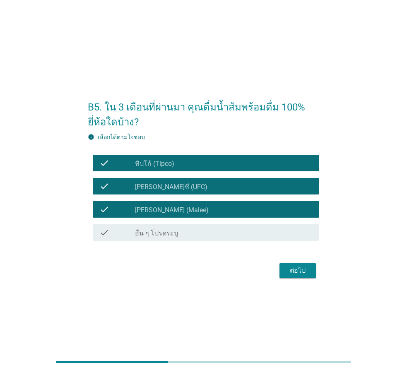
click at [316, 271] on div "ต่อไป" at bounding box center [203, 271] width 231 height 20
click at [308, 269] on div "ต่อไป" at bounding box center [297, 271] width 23 height 10
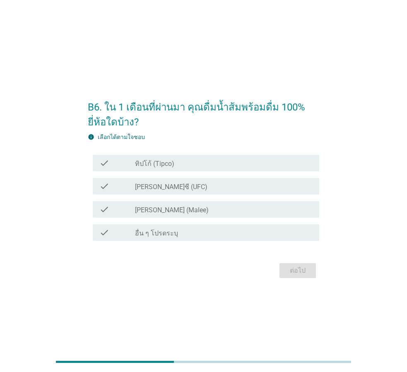
click at [201, 168] on div "check check_box_outline_blank ทิปโก้ (Tipco)" at bounding box center [206, 163] width 226 height 17
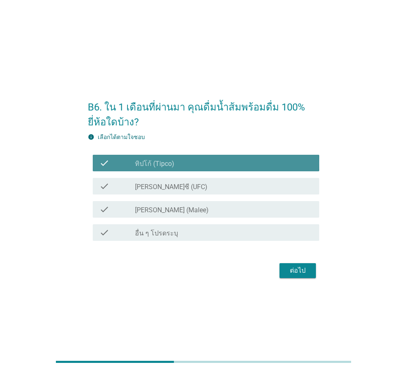
click at [204, 192] on div "check check_box_outline_blank [PERSON_NAME]ซี (UFC)" at bounding box center [206, 186] width 226 height 17
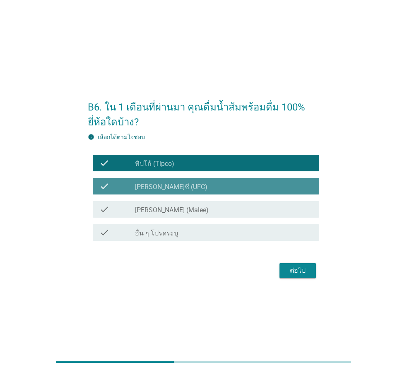
click at [214, 215] on div "check check_box_outline_blank [PERSON_NAME] (Malee)" at bounding box center [206, 209] width 226 height 17
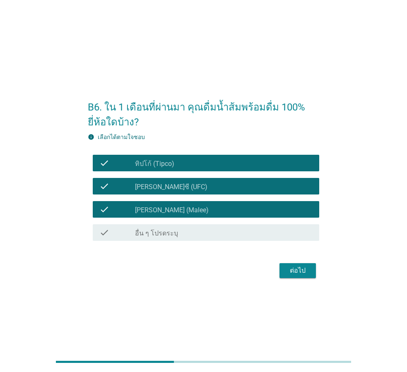
click at [292, 265] on button "ต่อไป" at bounding box center [297, 270] width 36 height 15
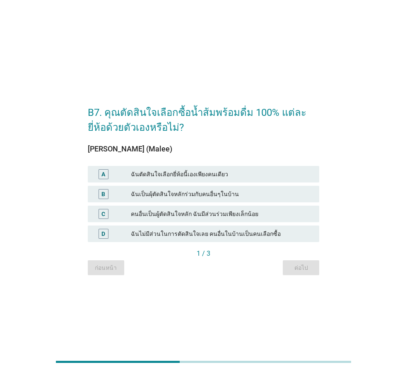
click at [205, 168] on div "A ฉันตัดสินใจเลือกยี่ห้อนี้เองเพียงคนเดียว" at bounding box center [203, 174] width 231 height 17
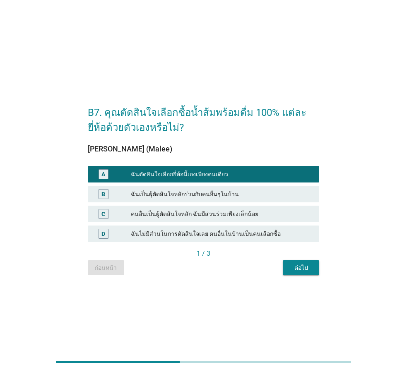
click at [224, 196] on div "ฉันเป็นผุ้ตัดสินใจหลักร่วมกับคนอื่นๆในบ้าน" at bounding box center [222, 194] width 182 height 10
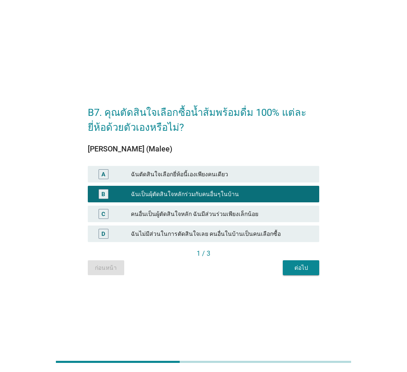
click at [226, 173] on div "ฉันตัดสินใจเลือกยี่ห้อนี้เองเพียงคนเดียว" at bounding box center [222, 174] width 182 height 10
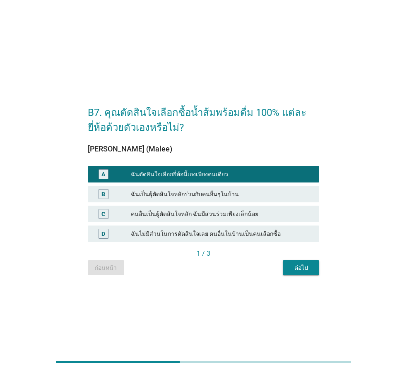
click at [302, 265] on div "ต่อไป" at bounding box center [300, 267] width 23 height 9
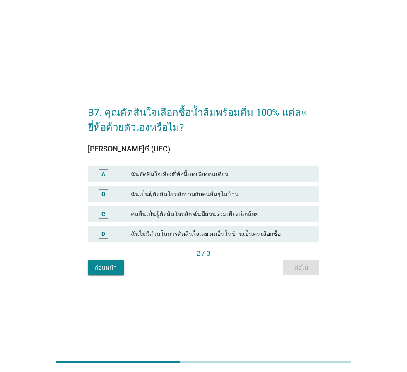
click at [218, 176] on div "ฉันตัดสินใจเลือกยี่ห้อนี้เองเพียงคนเดียว" at bounding box center [222, 174] width 182 height 10
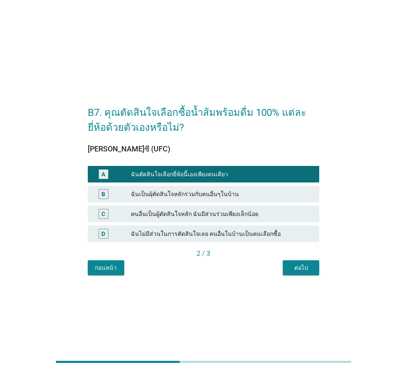
click at [299, 259] on div "2 / 3" at bounding box center [203, 255] width 231 height 12
click at [306, 268] on div "ต่อไป" at bounding box center [300, 267] width 23 height 9
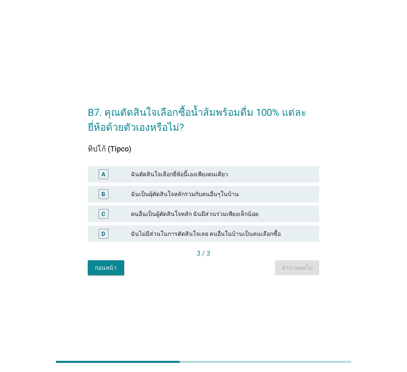
click at [244, 174] on div "ฉันตัดสินใจเลือกยี่ห้อนี้เองเพียงคนเดียว" at bounding box center [222, 174] width 182 height 10
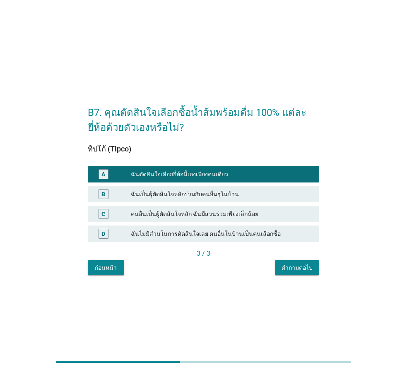
click at [297, 270] on div "คำถามต่อไป" at bounding box center [296, 267] width 31 height 9
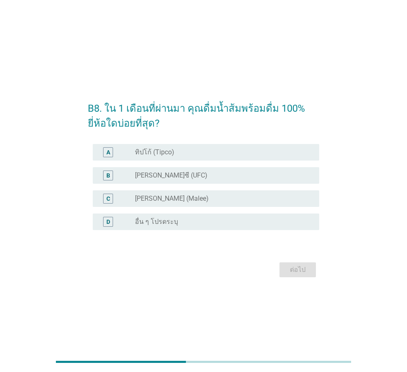
click at [220, 154] on div "radio_button_unchecked ทิปโก้ (Tipco)" at bounding box center [220, 152] width 171 height 8
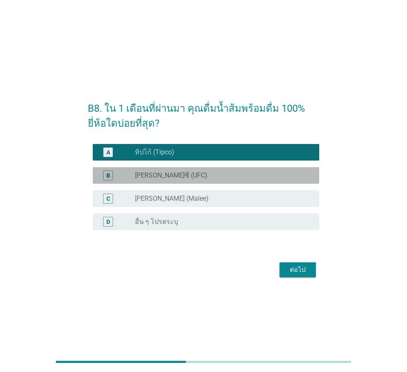
click at [223, 177] on div "radio_button_unchecked [PERSON_NAME]ซี (UFC)" at bounding box center [220, 175] width 171 height 8
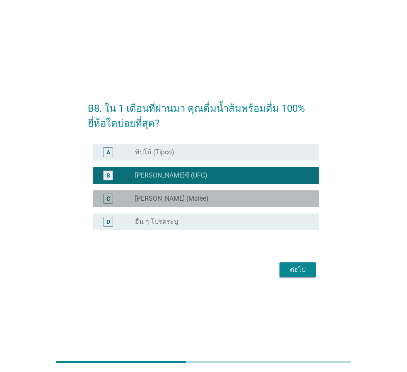
click at [228, 199] on div "radio_button_unchecked [PERSON_NAME] (Malee)" at bounding box center [220, 198] width 171 height 8
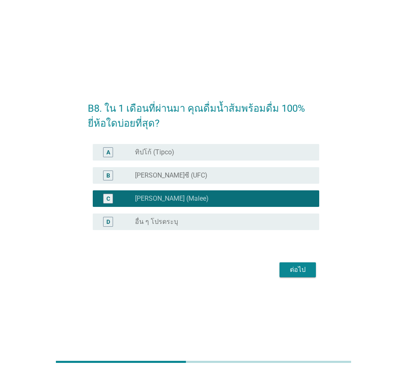
click at [290, 268] on div "ต่อไป" at bounding box center [297, 270] width 23 height 10
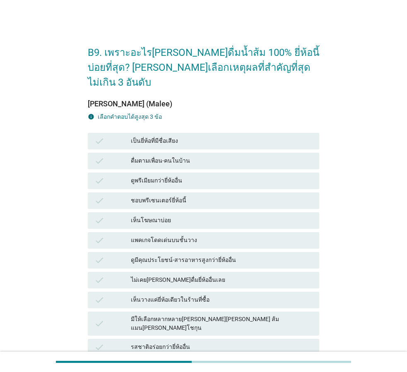
click at [248, 215] on div "เห็นโฆษณาบ่อย" at bounding box center [222, 220] width 182 height 10
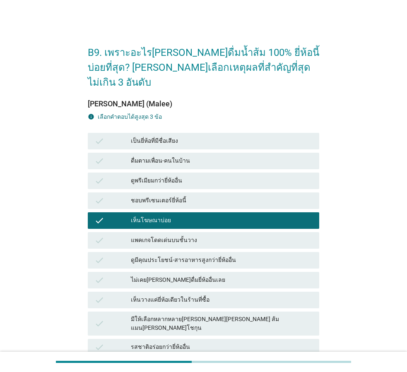
click at [206, 133] on div "check เป็นยี่ห้อที่มีชื่อเสียง" at bounding box center [203, 141] width 231 height 17
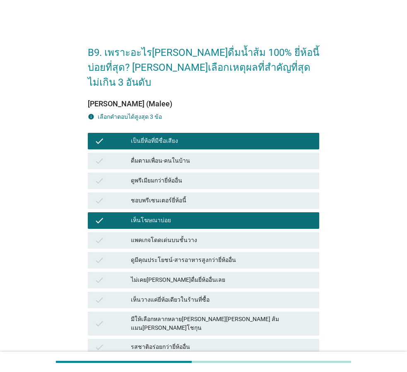
click at [208, 295] on div "เห็นวางแค่ยี่ห้อเดียวในร้านที่ซื้อ" at bounding box center [222, 300] width 182 height 10
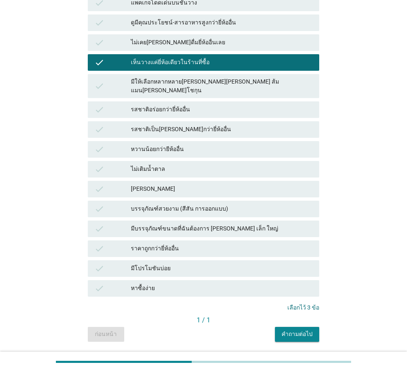
scroll to position [242, 0]
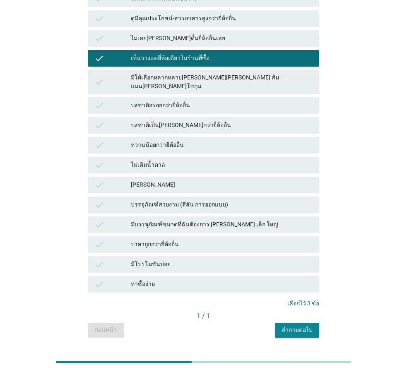
click at [181, 53] on div "เห็นวางแค่ยี่ห้อเดียวในร้านที่ซื้อ" at bounding box center [222, 58] width 182 height 10
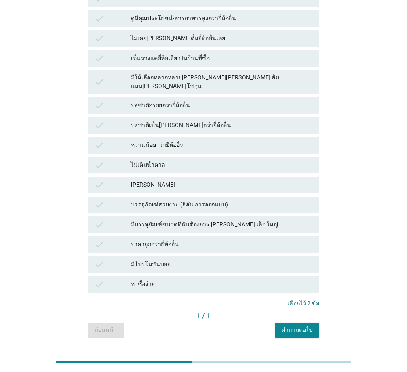
click at [187, 239] on div "ราคาถูกกว่ายี่ห้ออื่น" at bounding box center [222, 244] width 182 height 10
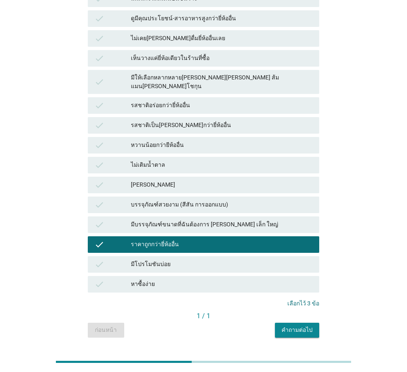
click at [189, 239] on div "ราคาถูกกว่ายี่ห้ออื่น" at bounding box center [222, 244] width 182 height 10
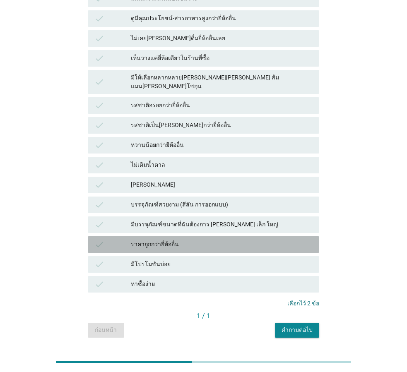
click at [192, 259] on div "มีโปรโมชันบ่อย" at bounding box center [222, 264] width 182 height 10
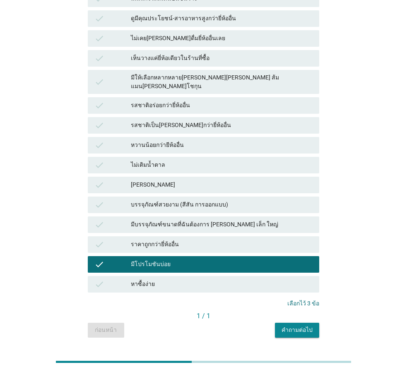
drag, startPoint x: 292, startPoint y: 316, endPoint x: 292, endPoint y: 309, distance: 7.0
click at [292, 315] on div "B9. เพราะอะไร[PERSON_NAME]ดื่มน้ำส้ม 100% ยี่ห้อนี้บ่อยที่สุด? [PERSON_NAME]เลื…" at bounding box center [203, 67] width 244 height 556
click at [292, 326] on div "คำถามต่อไป" at bounding box center [296, 330] width 31 height 9
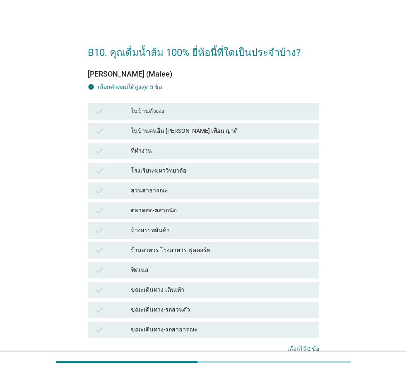
click at [229, 229] on div "ห้างสรรพสินค้า" at bounding box center [222, 230] width 182 height 10
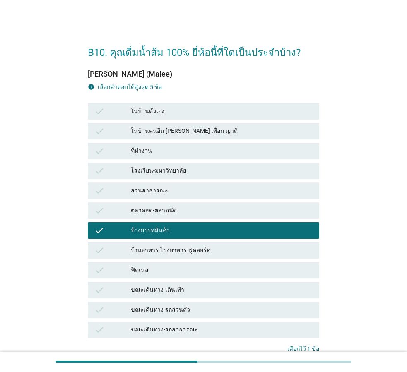
click at [201, 244] on div "check ร้านอาหาร-โรงอาหาร-ฟูดคอร์ท" at bounding box center [203, 250] width 231 height 17
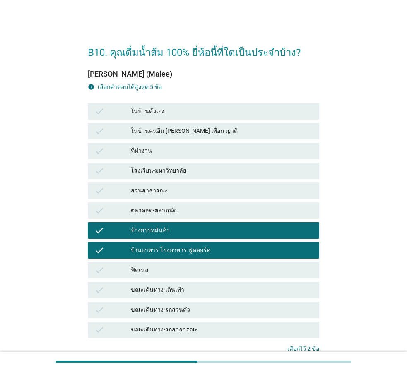
click at [194, 211] on div "ตลาดสด-ตลาดนัด" at bounding box center [222, 211] width 182 height 10
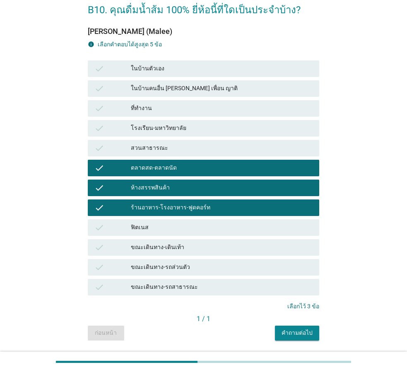
scroll to position [68, 0]
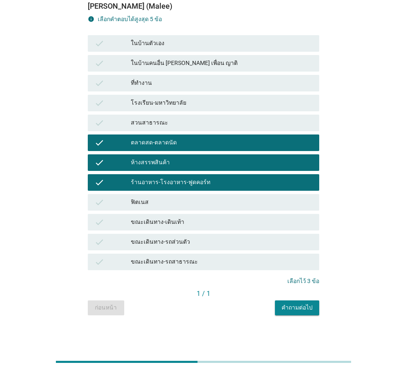
click at [306, 306] on div "คำถามต่อไป" at bounding box center [296, 307] width 31 height 9
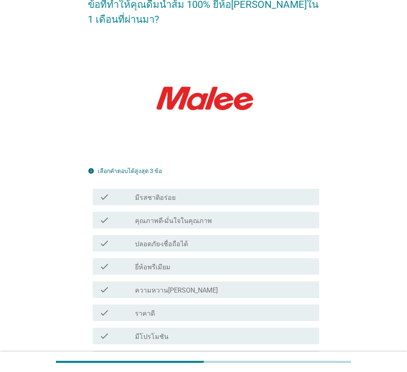
scroll to position [124, 0]
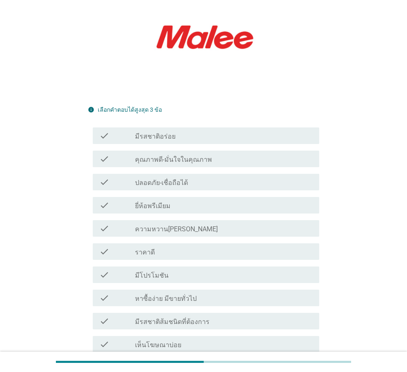
click at [187, 131] on div "check_box_outline_blank มีรสชาติอร่อย" at bounding box center [223, 136] width 177 height 10
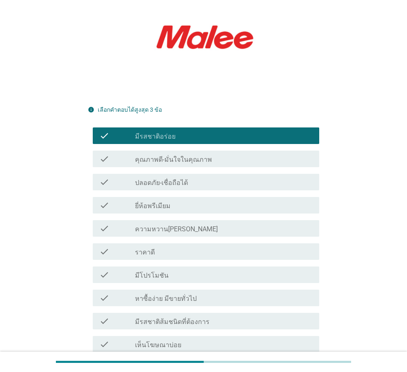
click at [193, 197] on div "check check_box_outline_blank ยี่ห้อพรีเมียม" at bounding box center [206, 205] width 226 height 17
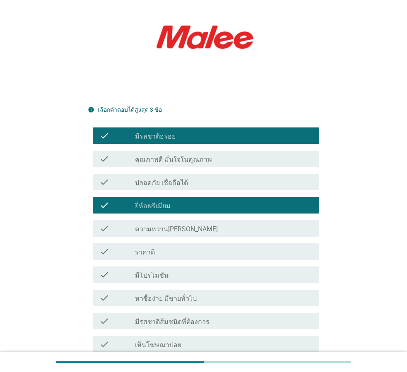
click at [211, 271] on div "check check_box_outline_blank มีโปรโมชัน" at bounding box center [203, 274] width 231 height 23
click at [216, 266] on div "check check_box_outline_blank มีโปรโมชัน" at bounding box center [206, 274] width 226 height 17
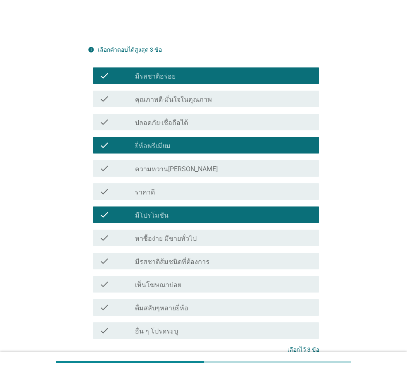
scroll to position [245, 0]
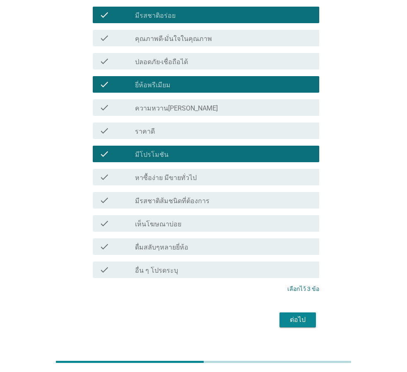
click at [281, 312] on button "ต่อไป" at bounding box center [297, 319] width 36 height 15
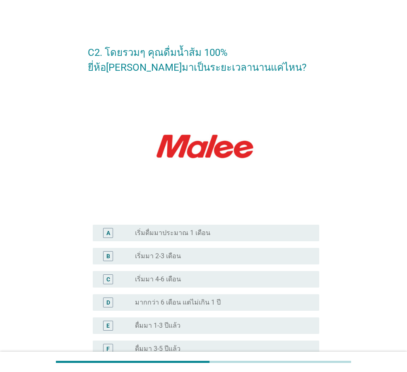
click at [208, 261] on div "radio_button_unchecked เริ่มมา 2-3 เดือน" at bounding box center [223, 256] width 177 height 10
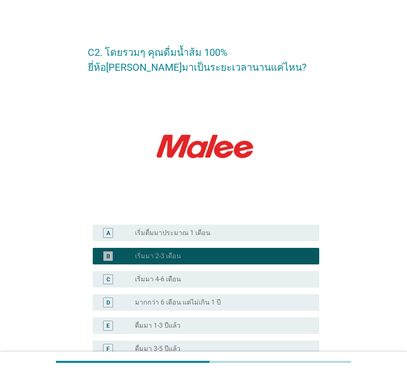
click at [220, 259] on div "radio_button_checked เริ่มมา 2-3 เดือน" at bounding box center [220, 256] width 171 height 8
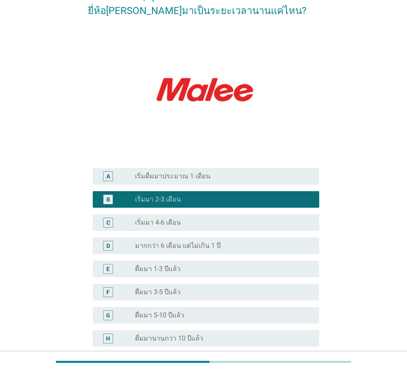
scroll to position [138, 0]
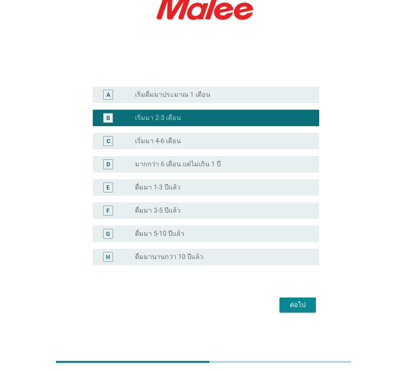
click at [188, 180] on div "E radio_button_unchecked ดื่มมา 1-3 ปีแล้ว" at bounding box center [206, 187] width 226 height 17
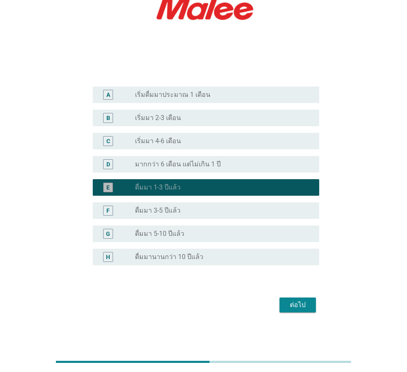
click at [195, 161] on label "มากกว่า 6 เดือน แต่ไม่เกิน 1 ปี" at bounding box center [178, 164] width 86 height 8
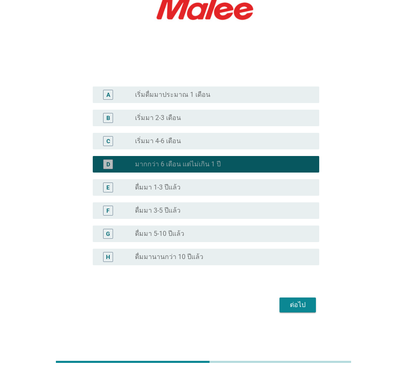
click at [206, 182] on div "radio_button_unchecked ดื่มมา 1-3 ปีแล้ว" at bounding box center [223, 187] width 177 height 10
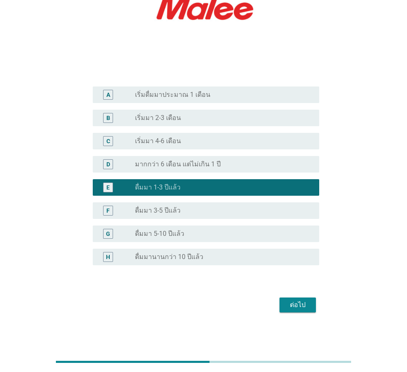
click at [226, 165] on div "radio_button_unchecked มากกว่า 6 เดือน แต่ไม่เกิน 1 ปี" at bounding box center [220, 164] width 171 height 8
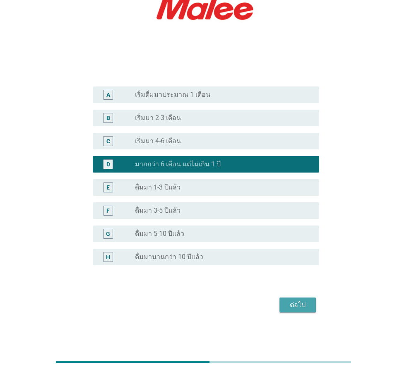
click at [303, 305] on div "ต่อไป" at bounding box center [297, 305] width 23 height 10
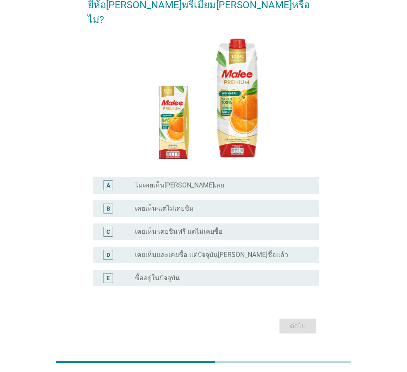
scroll to position [69, 0]
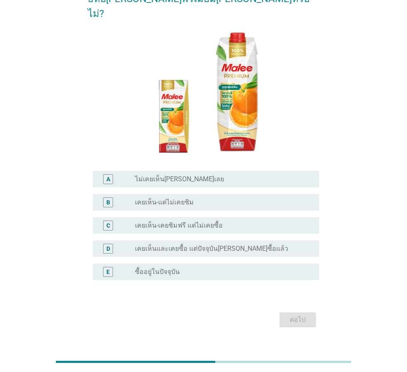
click at [199, 268] on div "radio_button_unchecked ซื้ออยู่ในปัจจุบัน" at bounding box center [220, 272] width 171 height 8
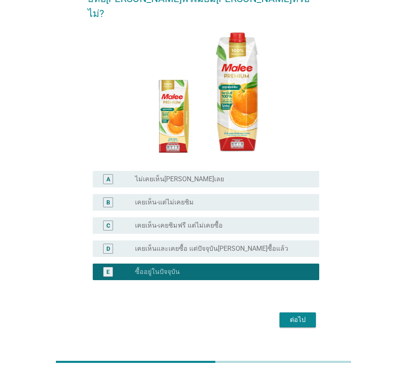
click at [303, 315] on div "ต่อไป" at bounding box center [297, 320] width 23 height 10
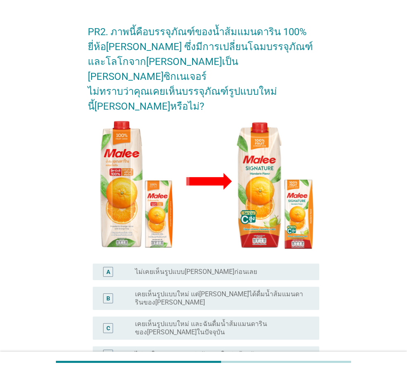
scroll to position [41, 0]
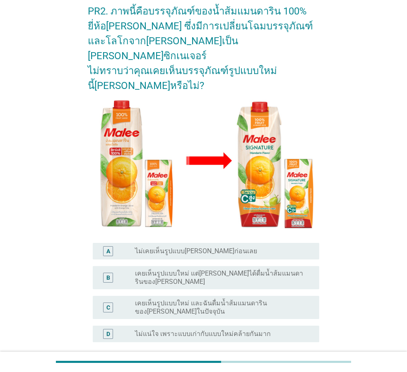
click at [220, 247] on label "ไม่เคยเห็นรูปแบบ[PERSON_NAME]ก่อนเลย" at bounding box center [196, 251] width 122 height 8
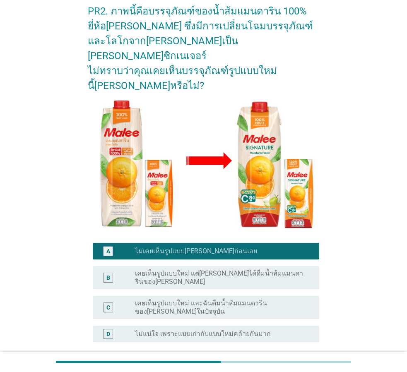
click at [261, 322] on div "D radio_button_unchecked ไม่แน่ใจ เพราะแบบเก่ากับแบบใหม่คล้ายกันมาก" at bounding box center [203, 333] width 231 height 23
click at [254, 268] on div "B radio_button_unchecked เคยเห็นรูปแบบใหม่ แต่[PERSON_NAME]ได้ดื่มน้ำส้มแมนดาริ…" at bounding box center [203, 278] width 231 height 30
click at [260, 330] on label "ไม่แน่ใจ เพราะแบบเก่ากับแบบใหม่คล้ายกันมาก" at bounding box center [203, 334] width 136 height 8
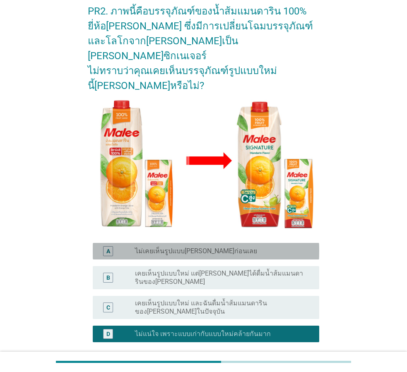
click at [216, 247] on label "ไม่เคยเห็นรูปแบบ[PERSON_NAME]ก่อนเลย" at bounding box center [196, 251] width 122 height 8
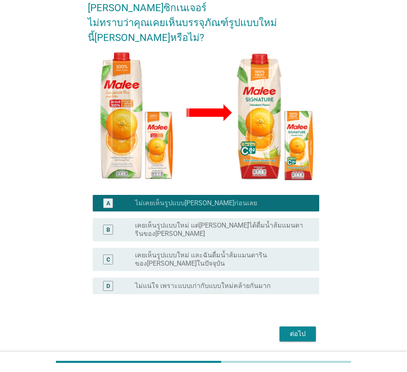
scroll to position [90, 0]
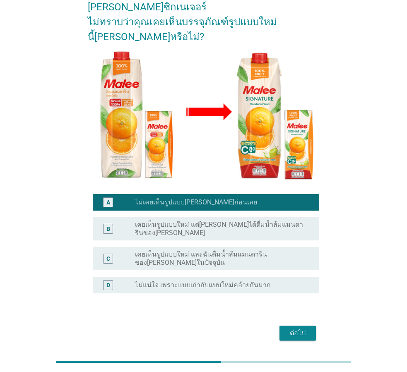
click at [290, 326] on button "ต่อไป" at bounding box center [297, 333] width 36 height 15
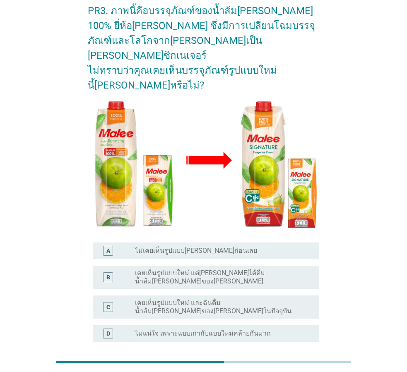
scroll to position [83, 0]
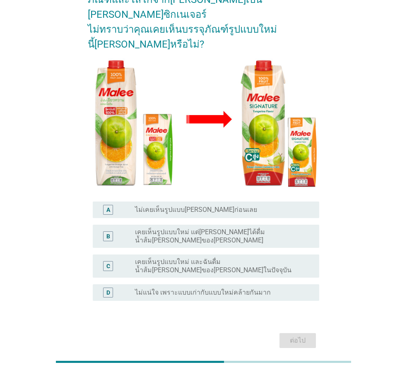
click at [215, 201] on div "A radio_button_unchecked ไม่เคยเห็นรูปแบบ[PERSON_NAME]ก่อนเลย" at bounding box center [206, 209] width 226 height 17
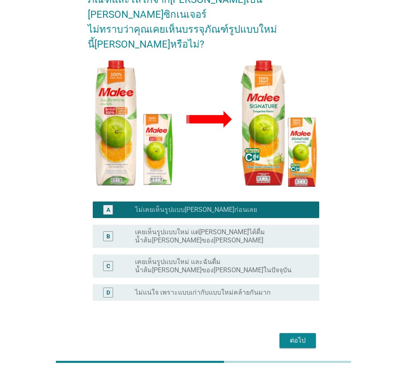
click at [297, 335] on div "ต่อไป" at bounding box center [297, 340] width 23 height 10
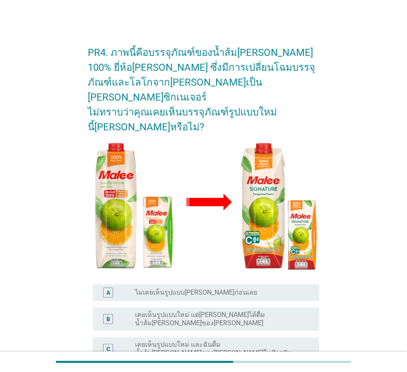
click at [255, 284] on div "A radio_button_unchecked ไม่เคยเห็นรูปแบบ[PERSON_NAME]ก่อนเลย" at bounding box center [206, 292] width 226 height 17
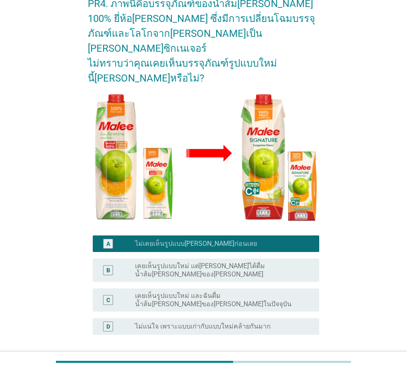
scroll to position [90, 0]
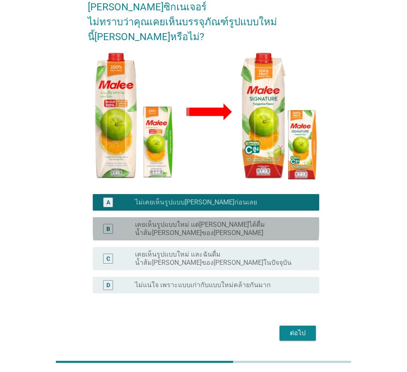
click at [250, 220] on label "เคยเห็นรูปแบบใหม่ แต่[PERSON_NAME]ได้ดื่มน้ำส้ม[PERSON_NAME]ของ[PERSON_NAME]" at bounding box center [220, 228] width 171 height 17
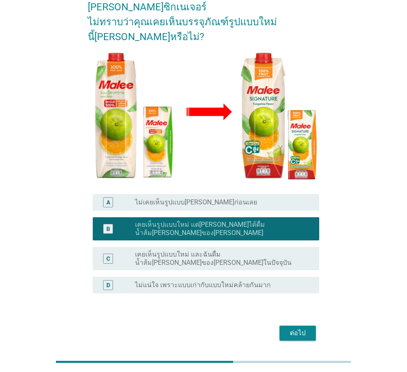
click at [298, 328] on div "ต่อไป" at bounding box center [297, 333] width 23 height 10
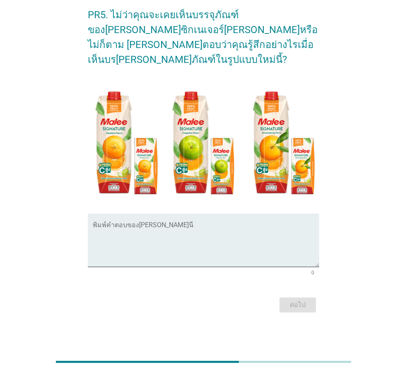
scroll to position [0, 0]
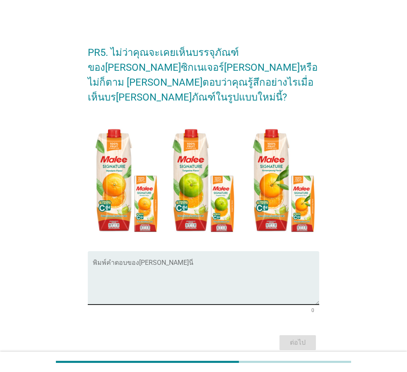
click at [233, 261] on textarea "พิมพ์คำตอบของคุณ ที่นี่" at bounding box center [206, 282] width 226 height 43
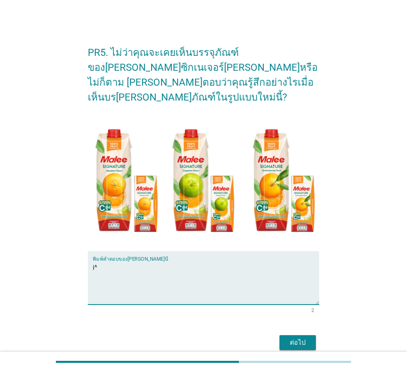
type textarea "i"
type textarea "รูปสวยมากขึ้น"
click at [307, 338] on div "ต่อไป" at bounding box center [297, 343] width 23 height 10
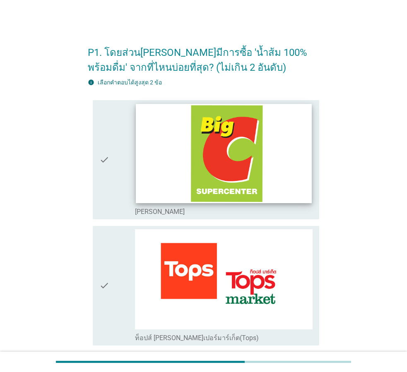
click at [211, 176] on img at bounding box center [224, 153] width 176 height 99
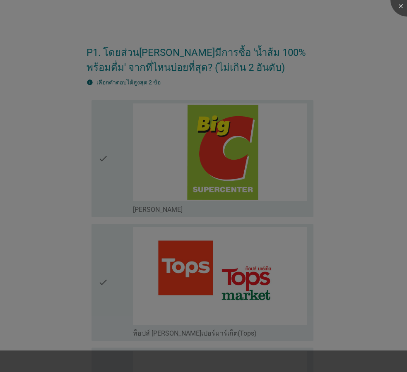
scroll to position [165, 0]
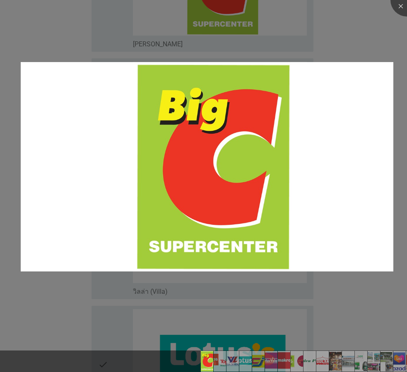
click at [346, 302] on div at bounding box center [203, 186] width 407 height 372
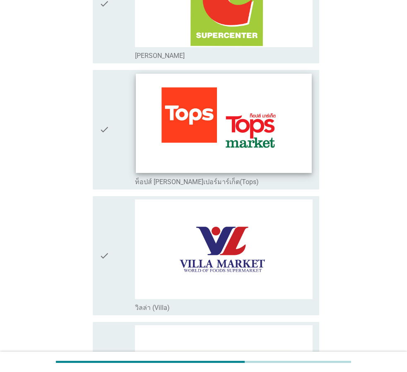
scroll to position [0, 0]
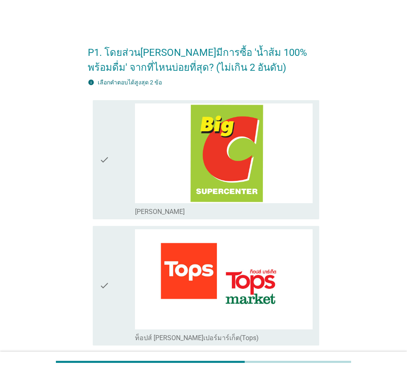
click at [126, 166] on div "check" at bounding box center [117, 159] width 36 height 113
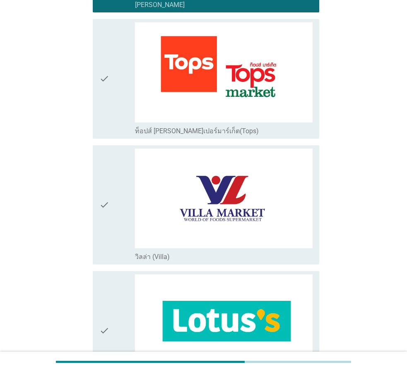
scroll to position [414, 0]
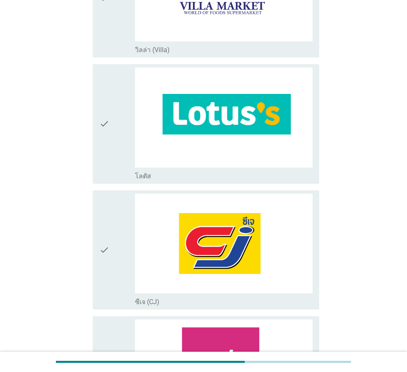
click at [98, 124] on div "check check_box_outline_blank โลตัส" at bounding box center [206, 124] width 226 height 120
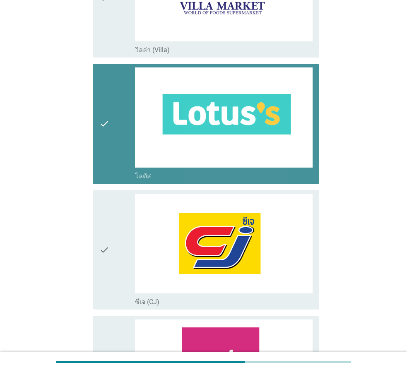
click at [103, 224] on icon "check" at bounding box center [104, 250] width 10 height 113
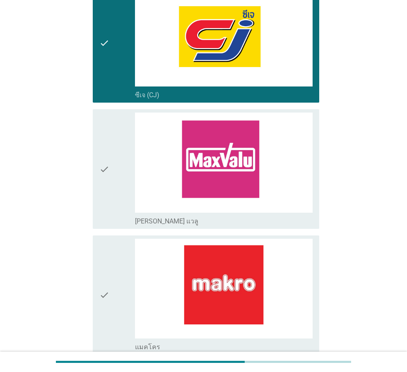
scroll to position [827, 0]
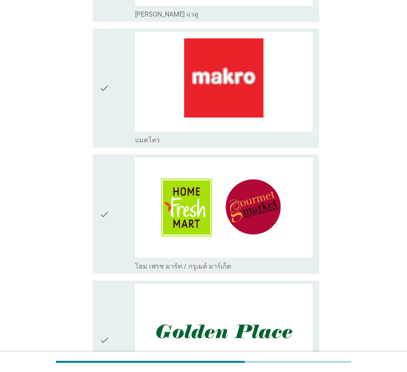
click at [102, 84] on icon "check" at bounding box center [104, 88] width 10 height 113
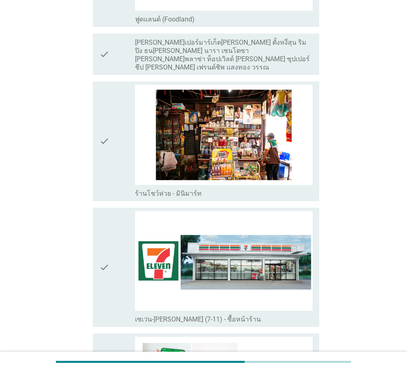
scroll to position [1530, 0]
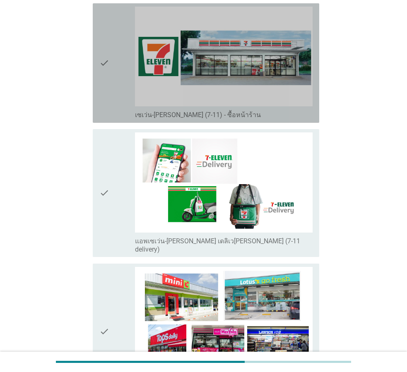
click at [118, 56] on div "check" at bounding box center [117, 63] width 36 height 113
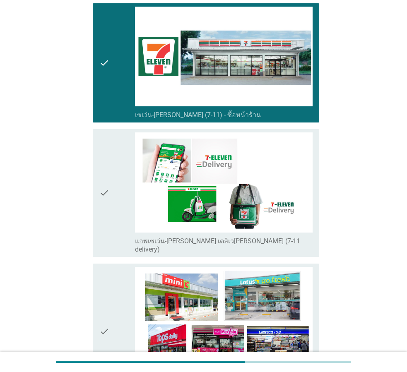
click at [118, 171] on div "check" at bounding box center [117, 192] width 36 height 121
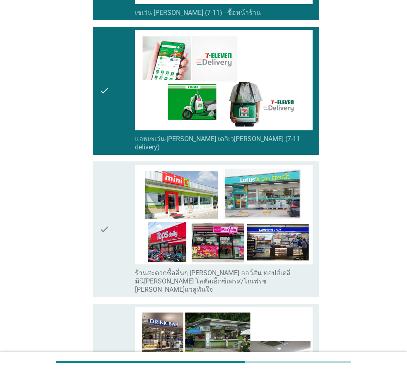
scroll to position [1696, 0]
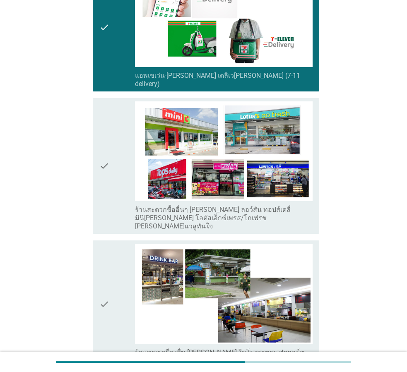
click at [106, 132] on icon "check" at bounding box center [104, 165] width 10 height 129
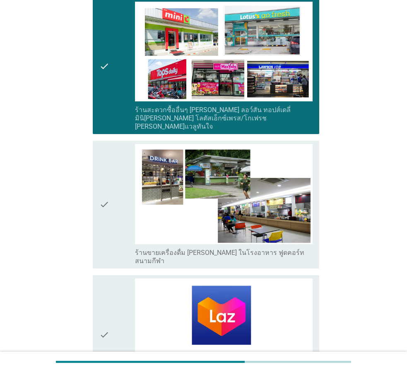
scroll to position [1903, 0]
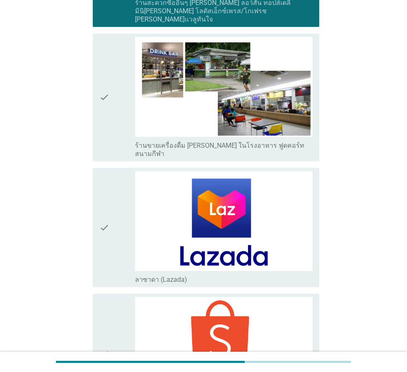
click at [112, 185] on div "check" at bounding box center [117, 227] width 36 height 113
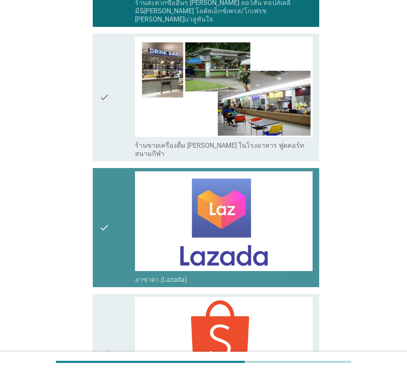
click at [103, 297] on icon "check" at bounding box center [104, 353] width 10 height 113
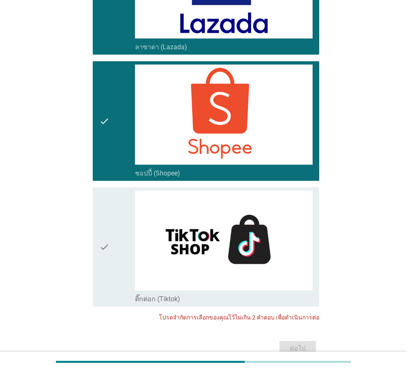
scroll to position [2145, 0]
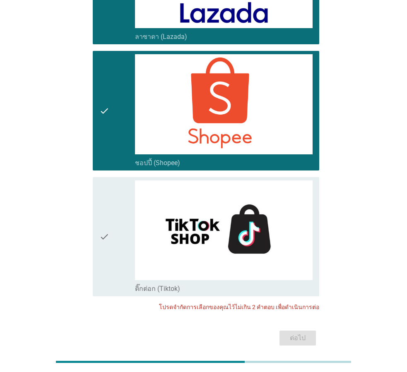
click at [107, 192] on icon "check" at bounding box center [104, 236] width 10 height 113
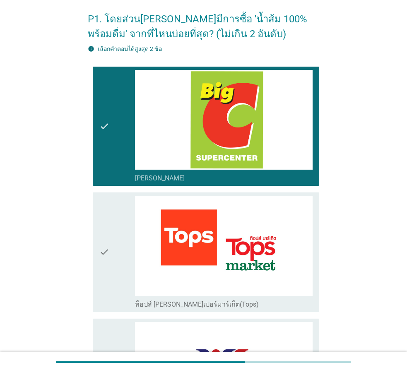
scroll to position [0, 0]
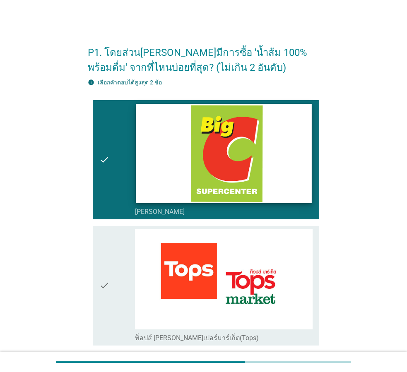
click at [250, 171] on img at bounding box center [224, 153] width 176 height 99
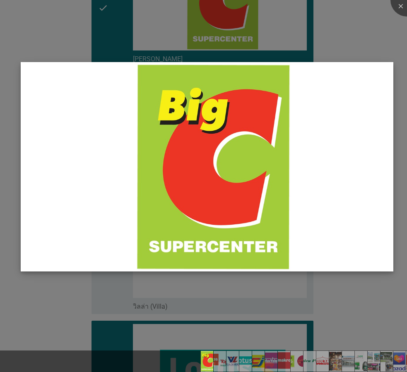
scroll to position [165, 0]
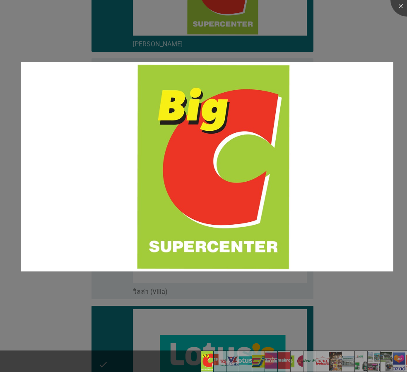
click at [375, 311] on div at bounding box center [203, 186] width 407 height 372
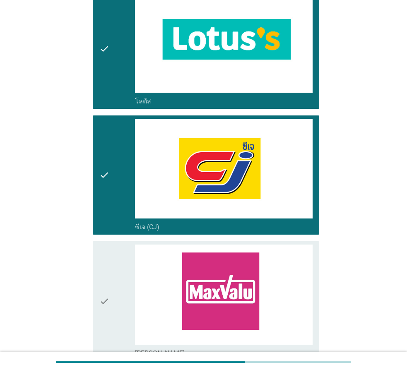
scroll to position [579, 0]
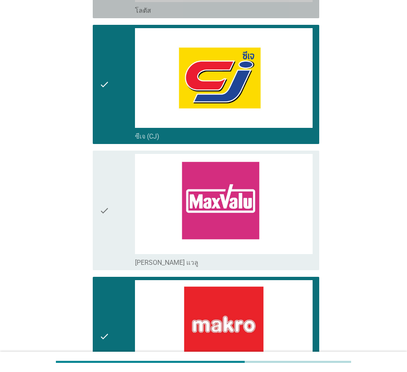
click at [105, 65] on icon "check" at bounding box center [104, 84] width 10 height 113
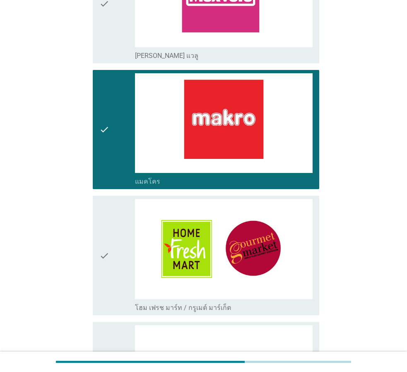
click at [118, 170] on div "check" at bounding box center [117, 129] width 36 height 113
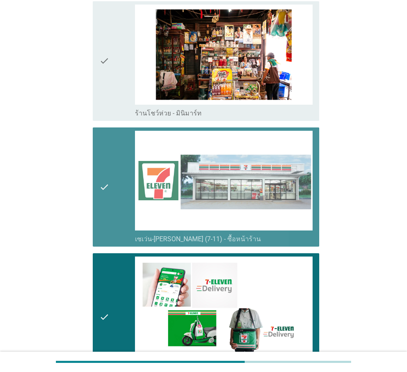
click at [105, 149] on icon "check" at bounding box center [104, 187] width 10 height 113
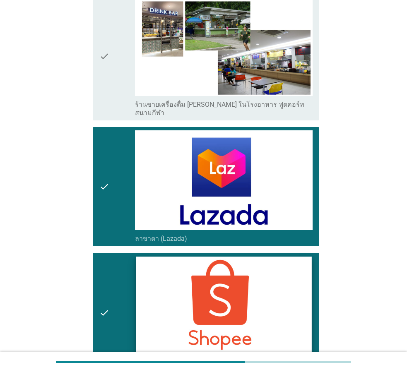
scroll to position [1985, 0]
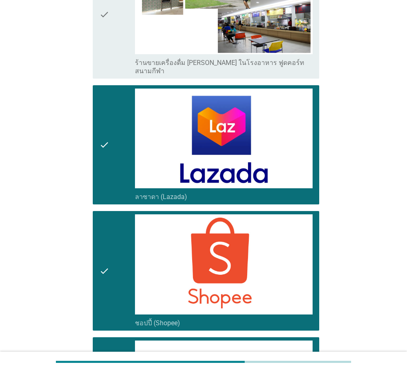
click at [115, 144] on div "check" at bounding box center [117, 145] width 36 height 113
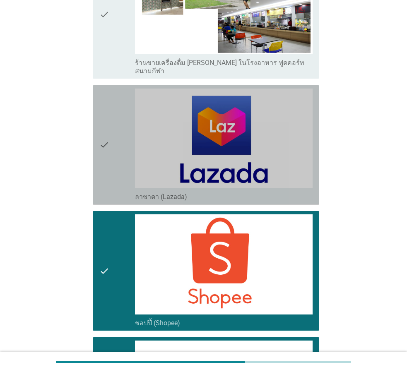
click at [106, 220] on icon "check" at bounding box center [104, 270] width 10 height 113
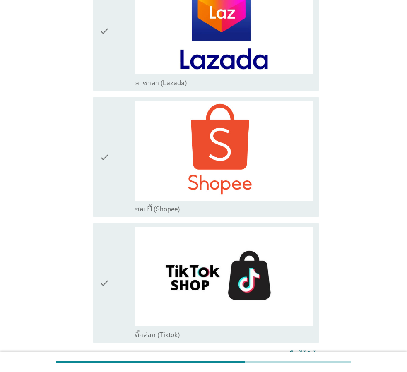
scroll to position [2145, 0]
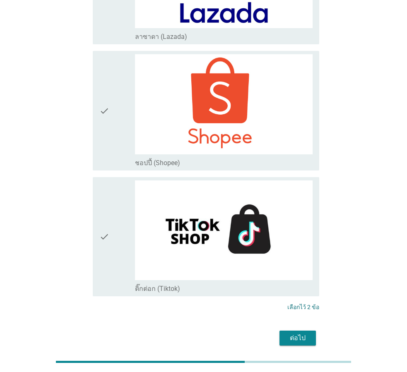
click at [304, 333] on div "ต่อไป" at bounding box center [297, 338] width 23 height 10
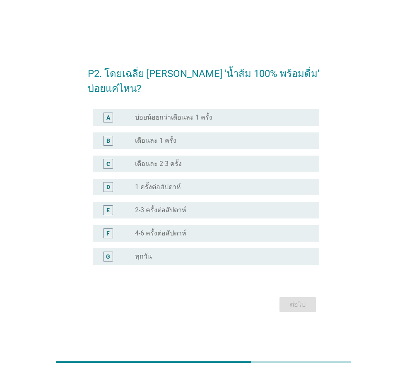
click at [216, 120] on div "radio_button_unchecked บ่อยน้อยกว่าเดือนละ 1 ครั้ง" at bounding box center [220, 117] width 171 height 8
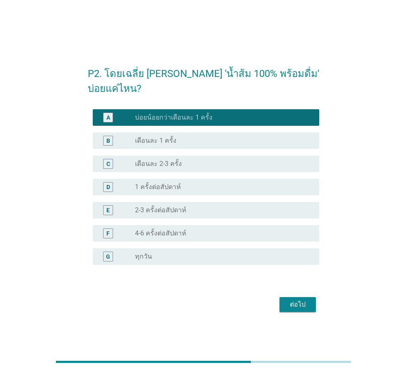
click at [219, 252] on div "radio_button_unchecked ทุกวัน" at bounding box center [220, 256] width 171 height 8
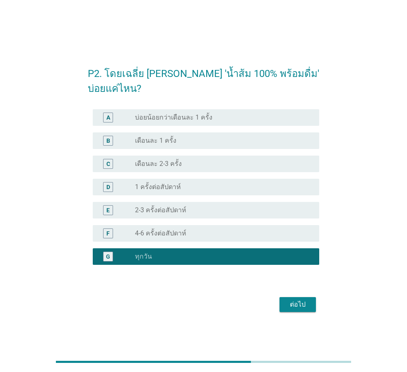
click at [297, 307] on div "ต่อไป" at bounding box center [297, 304] width 23 height 10
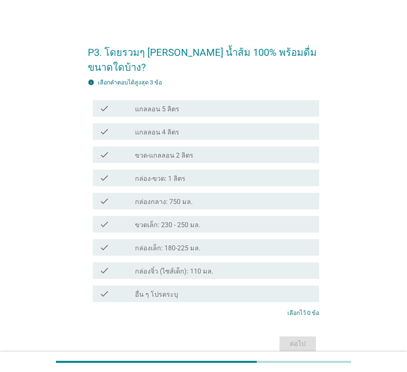
drag, startPoint x: 178, startPoint y: 117, endPoint x: 184, endPoint y: 110, distance: 9.4
click at [179, 127] on div "check_box_outline_blank แกลลอน 4 ลิตร" at bounding box center [223, 132] width 177 height 10
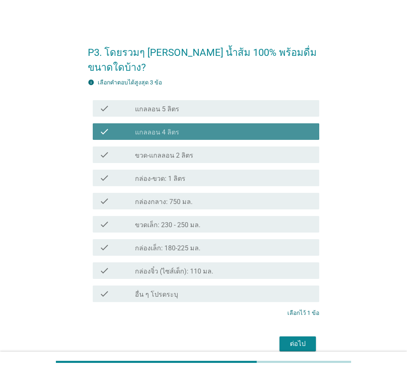
click at [199, 103] on div "check_box_outline_blank แกลลอน 5 ลิตร" at bounding box center [223, 108] width 177 height 10
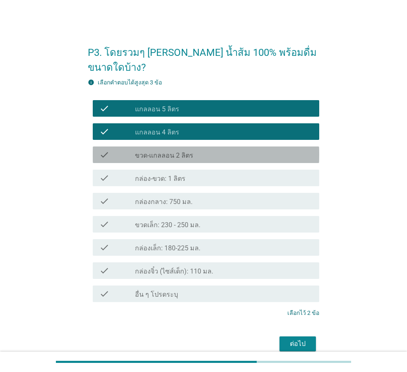
click at [213, 150] on div "check_box_outline_blank ขวด-แกลลอน 2 ลิตร" at bounding box center [223, 155] width 177 height 10
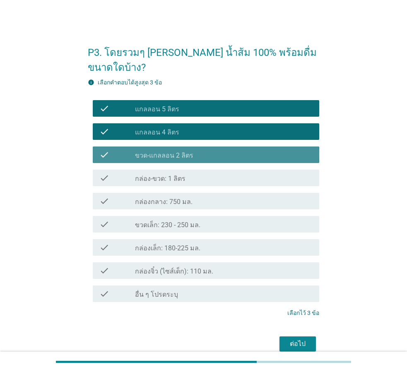
click at [224, 150] on div "check_box_outline_blank ขวด-แกลลอน 2 ลิตร" at bounding box center [223, 155] width 177 height 10
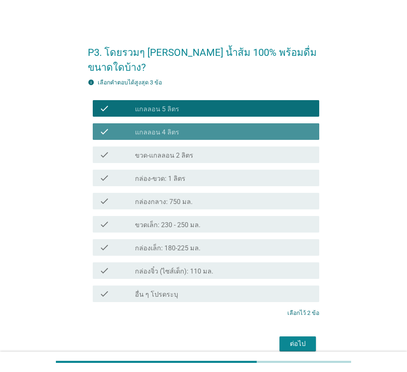
click at [222, 127] on div "check_box_outline_blank แกลลอน 4 ลิตร" at bounding box center [223, 132] width 177 height 10
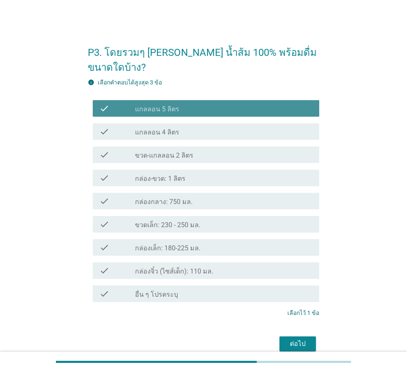
click at [217, 103] on div "check_box_outline_blank แกลลอน 5 ลิตร" at bounding box center [223, 108] width 177 height 10
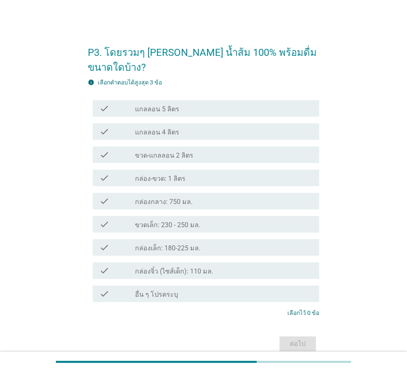
click at [211, 196] on div "check_box_outline_blank กล่องกลาง: 750 มล." at bounding box center [223, 201] width 177 height 10
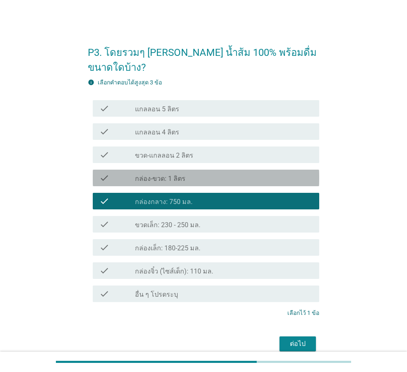
click at [216, 173] on div "check_box_outline_blank กล่อง-ขวด: 1 ลิตร" at bounding box center [223, 178] width 177 height 10
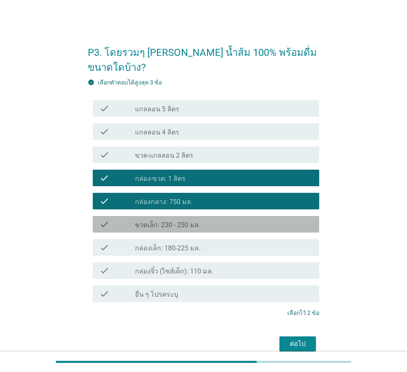
click at [205, 219] on div "check_box_outline_blank ขวดเล็ก: 230 - 250 มล." at bounding box center [223, 224] width 177 height 10
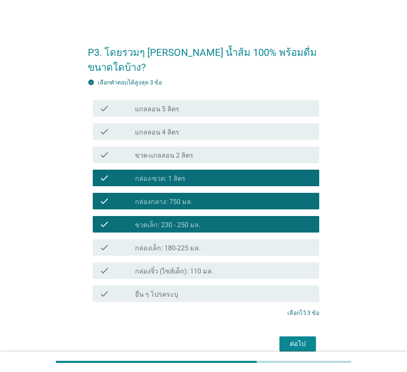
click at [302, 339] on div "ต่อไป" at bounding box center [297, 344] width 23 height 10
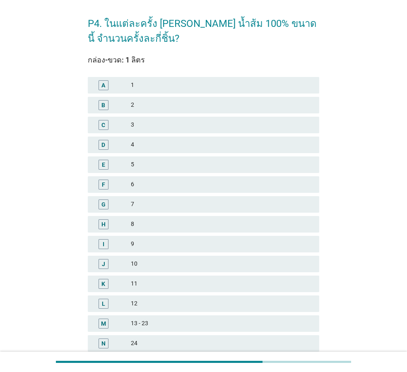
scroll to position [83, 0]
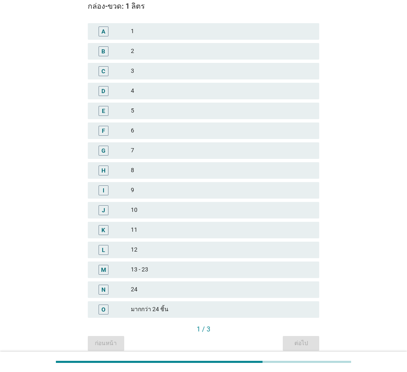
click at [184, 125] on div "F 6" at bounding box center [203, 130] width 231 height 17
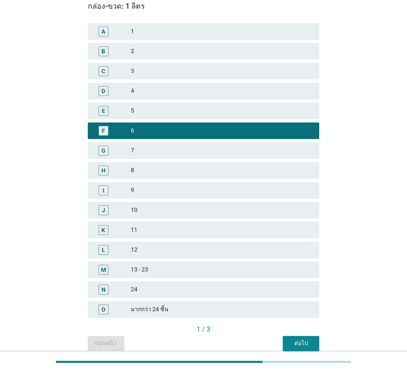
click at [312, 345] on div "ต่อไป" at bounding box center [300, 343] width 23 height 9
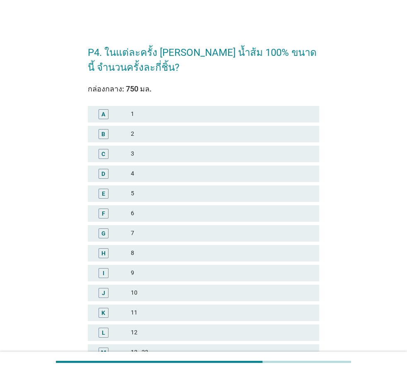
click at [178, 206] on div "F 6" at bounding box center [203, 213] width 231 height 17
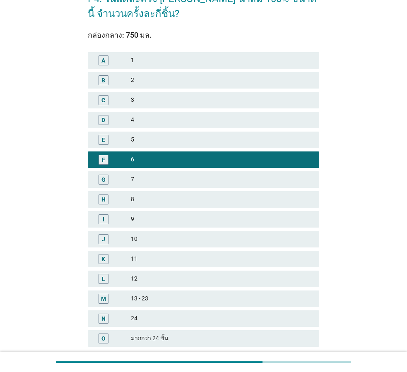
scroll to position [118, 0]
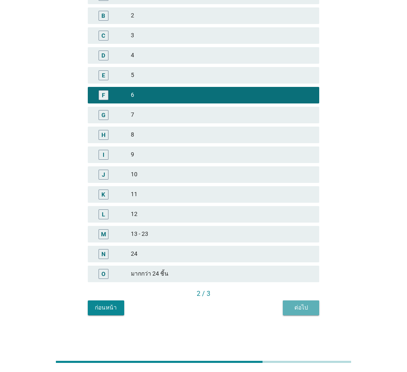
click at [296, 311] on div "ต่อไป" at bounding box center [300, 307] width 23 height 9
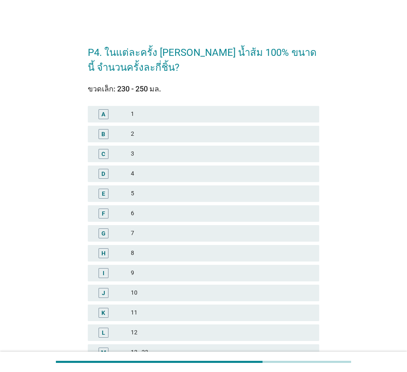
click at [186, 214] on div "6" at bounding box center [222, 213] width 182 height 10
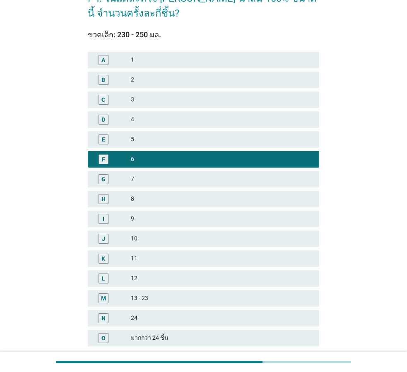
scroll to position [118, 0]
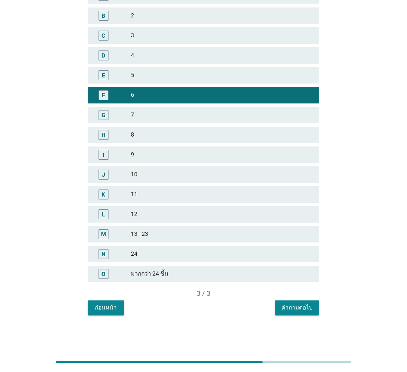
click at [309, 313] on button "คำถามต่อไป" at bounding box center [297, 307] width 44 height 15
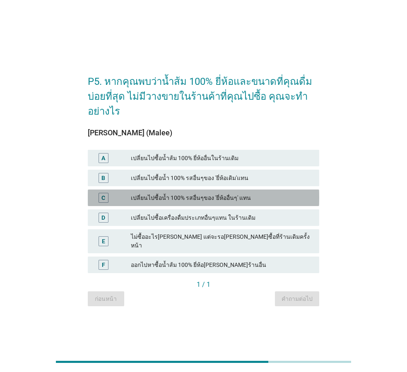
click at [189, 203] on div "เปลี่ยนไปซื้อน้ำ 100% รสอื่นๆของ 'ยี่ห้ออื่นๆ' แทน" at bounding box center [222, 198] width 182 height 10
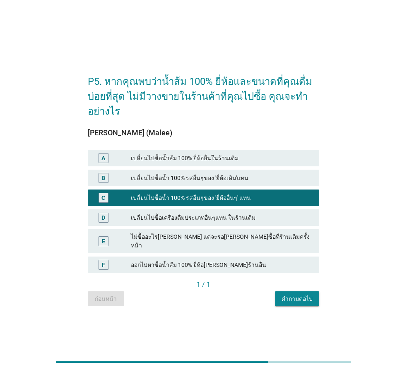
click at [200, 216] on div "เปลี่ยนไปซื้อเครื่องดื่มประเภทอื่นๆแทน ในร้านเดิม" at bounding box center [222, 218] width 182 height 10
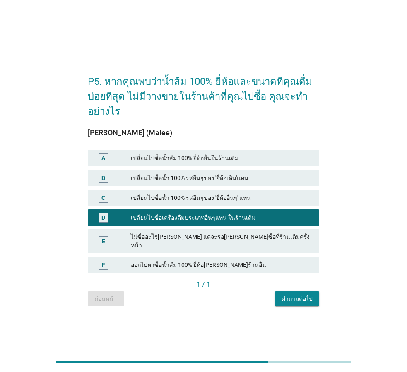
click at [215, 203] on div "เปลี่ยนไปซื้อน้ำ 100% รสอื่นๆของ 'ยี่ห้ออื่นๆ' แทน" at bounding box center [222, 198] width 182 height 10
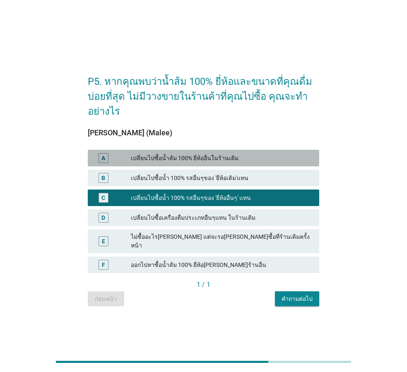
click at [214, 166] on div "A เปลี่ยนไปซื้อน้ำส้ม 100% ยี่ห้ออื่นในร้านเดิม" at bounding box center [203, 158] width 231 height 17
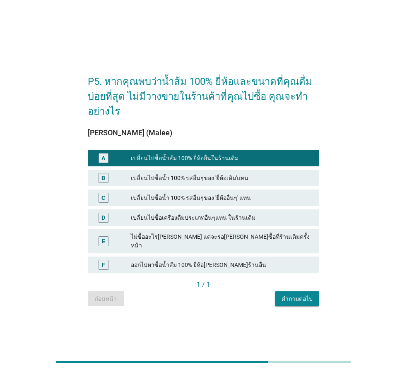
click at [304, 296] on div "คำถามต่อไป" at bounding box center [296, 299] width 31 height 9
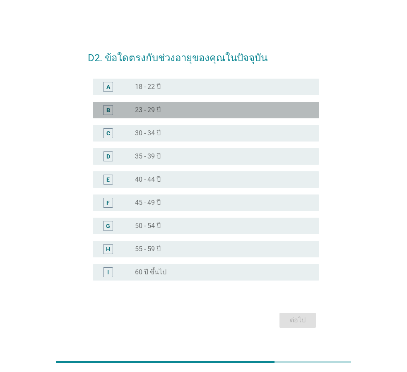
click at [213, 109] on div "radio_button_unchecked 23 - 29 ปี" at bounding box center [220, 110] width 171 height 8
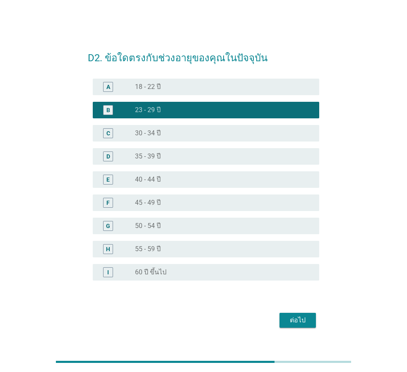
click at [311, 316] on button "ต่อไป" at bounding box center [297, 320] width 36 height 15
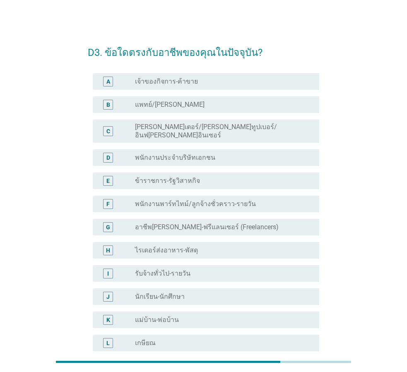
click at [211, 199] on div "radio_button_unchecked พนักงานพาร์ทไทม์/ลูกจ้างชั่วคราว-รายวัน" at bounding box center [223, 204] width 177 height 10
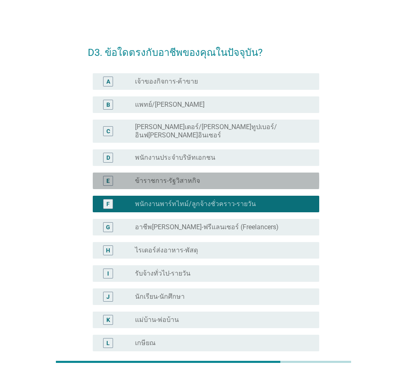
drag, startPoint x: 215, startPoint y: 174, endPoint x: 214, endPoint y: 168, distance: 5.4
click at [214, 177] on div "radio_button_unchecked ข้าราชการ-รัฐวิสาหกิจ" at bounding box center [220, 181] width 171 height 8
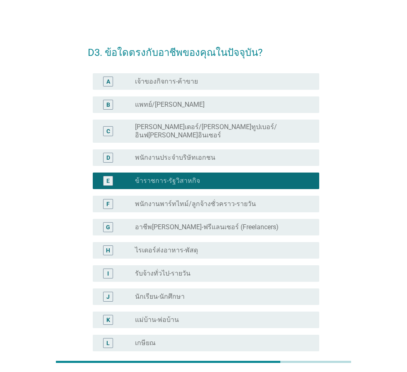
click at [207, 153] on label "พนักงานประจำบริษัทเอกชน" at bounding box center [175, 157] width 80 height 8
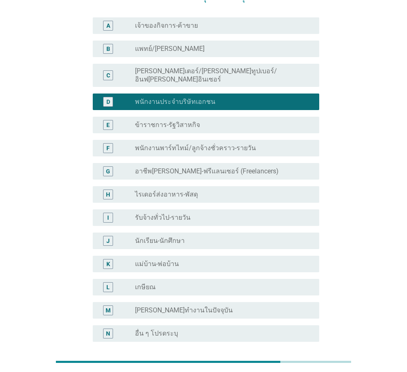
scroll to position [125, 0]
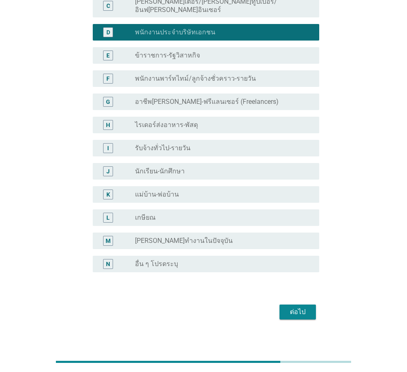
click at [304, 315] on div "ต่อไป" at bounding box center [203, 312] width 231 height 20
click at [304, 309] on div "ต่อไป" at bounding box center [297, 312] width 23 height 10
